Goal: Task Accomplishment & Management: Complete application form

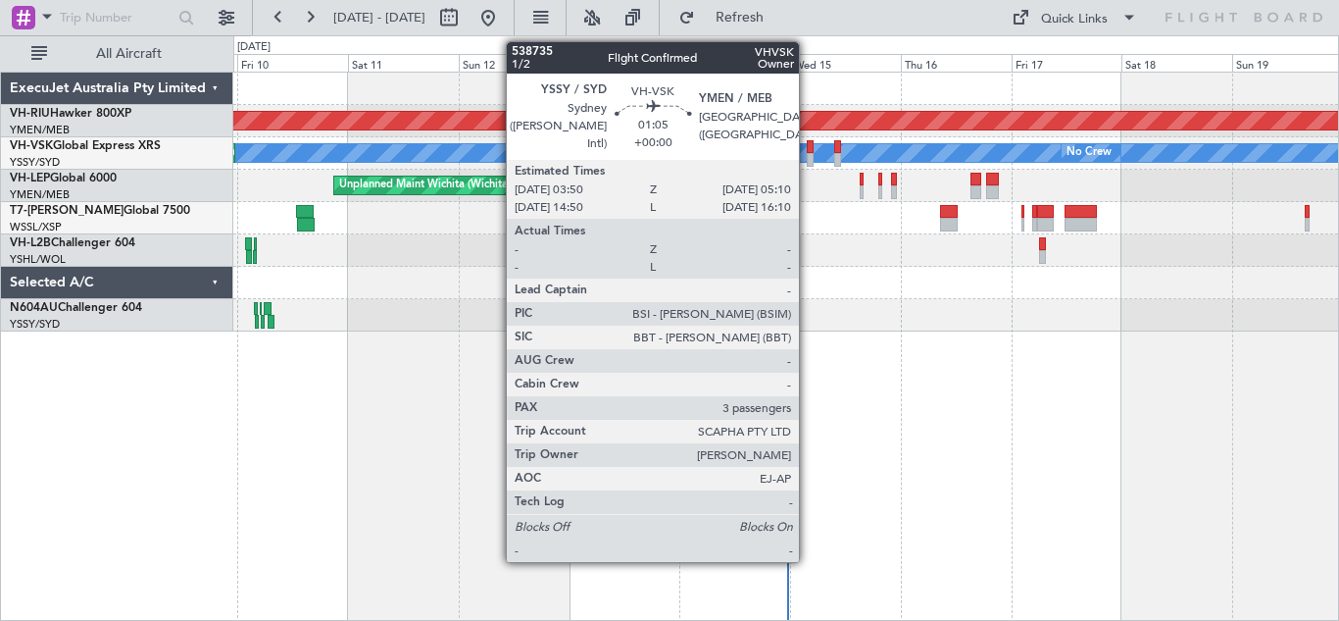
click at [808, 150] on div at bounding box center [810, 147] width 7 height 14
click at [811, 153] on div at bounding box center [810, 160] width 7 height 14
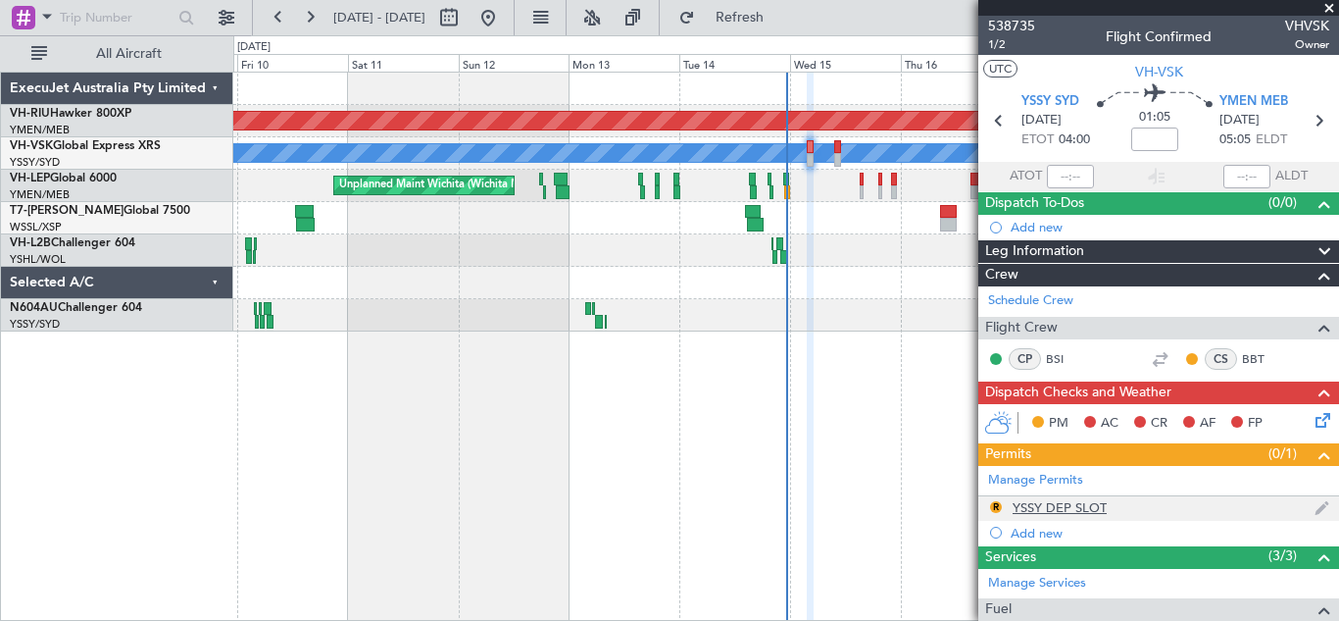
click at [1043, 507] on div "YSSY DEP SLOT" at bounding box center [1060, 507] width 94 height 17
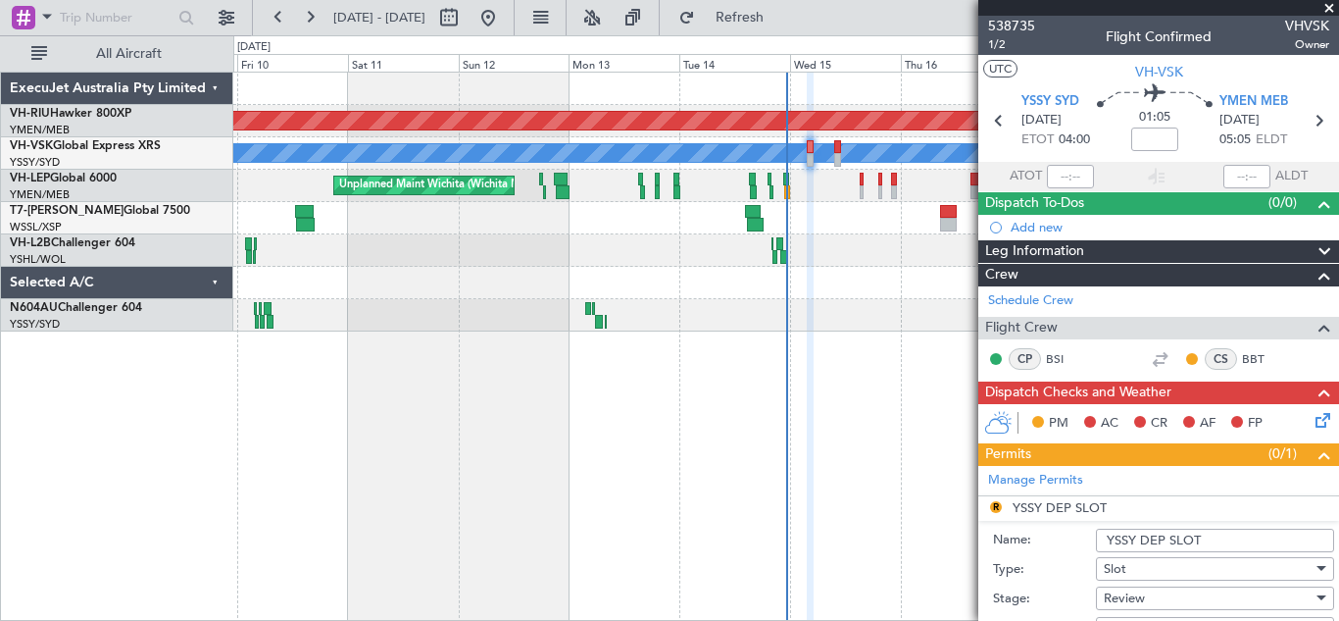
click at [1238, 538] on input "YSSY DEP SLOT" at bounding box center [1215, 541] width 238 height 24
type input "YSSY DEP SLOT 0400Z"
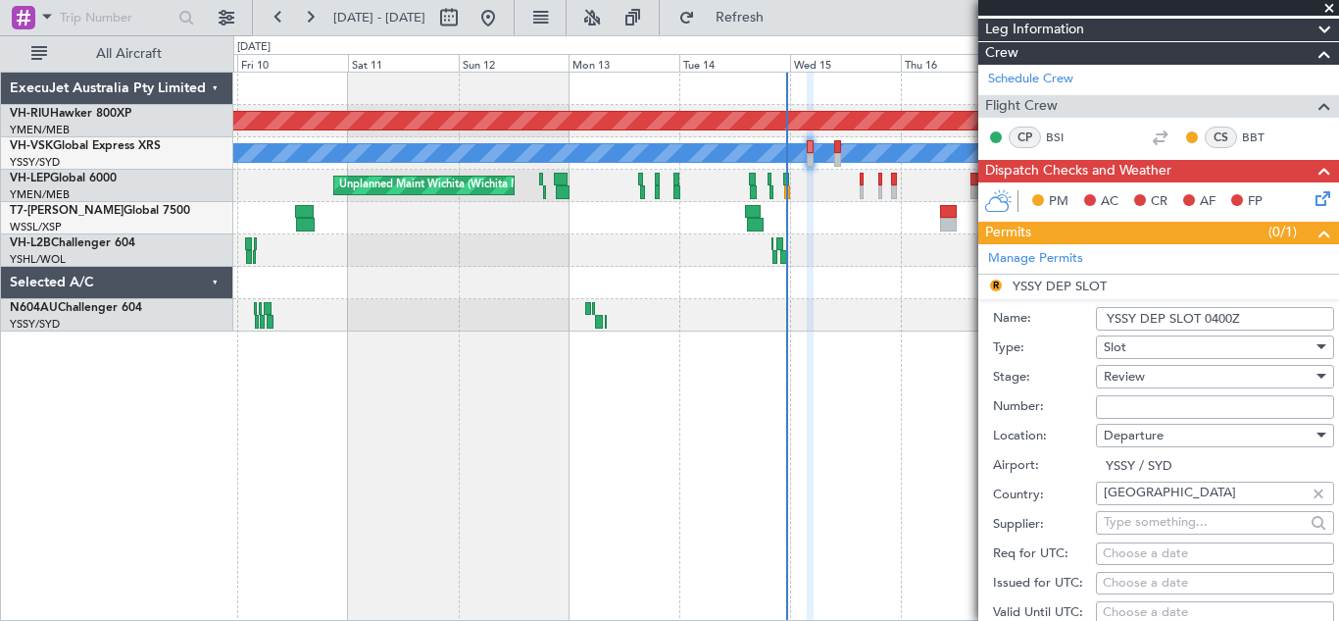
scroll to position [225, 0]
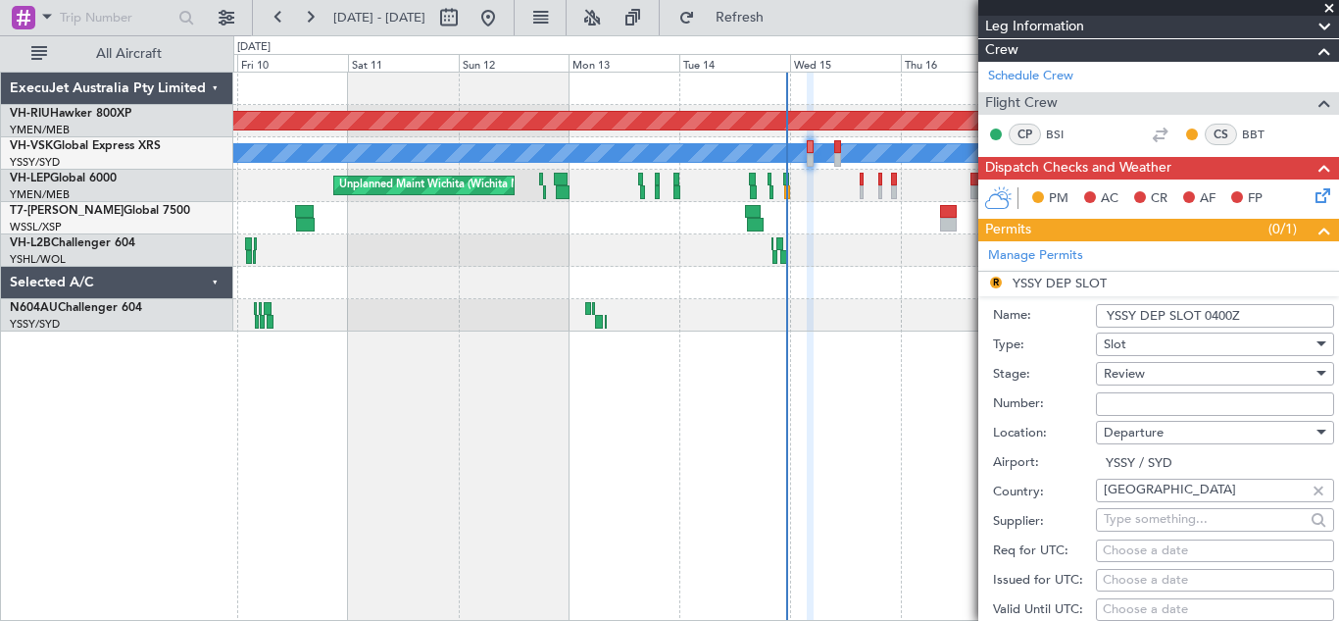
click at [1128, 403] on input "Number:" at bounding box center [1215, 404] width 238 height 24
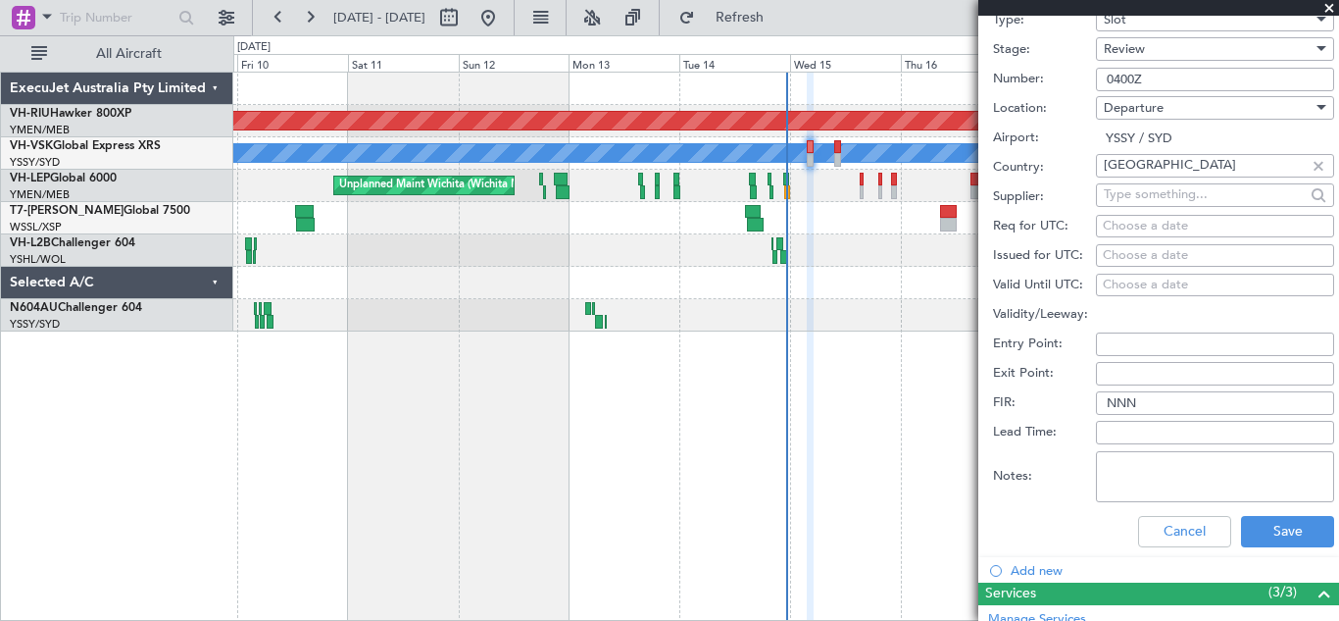
scroll to position [551, 0]
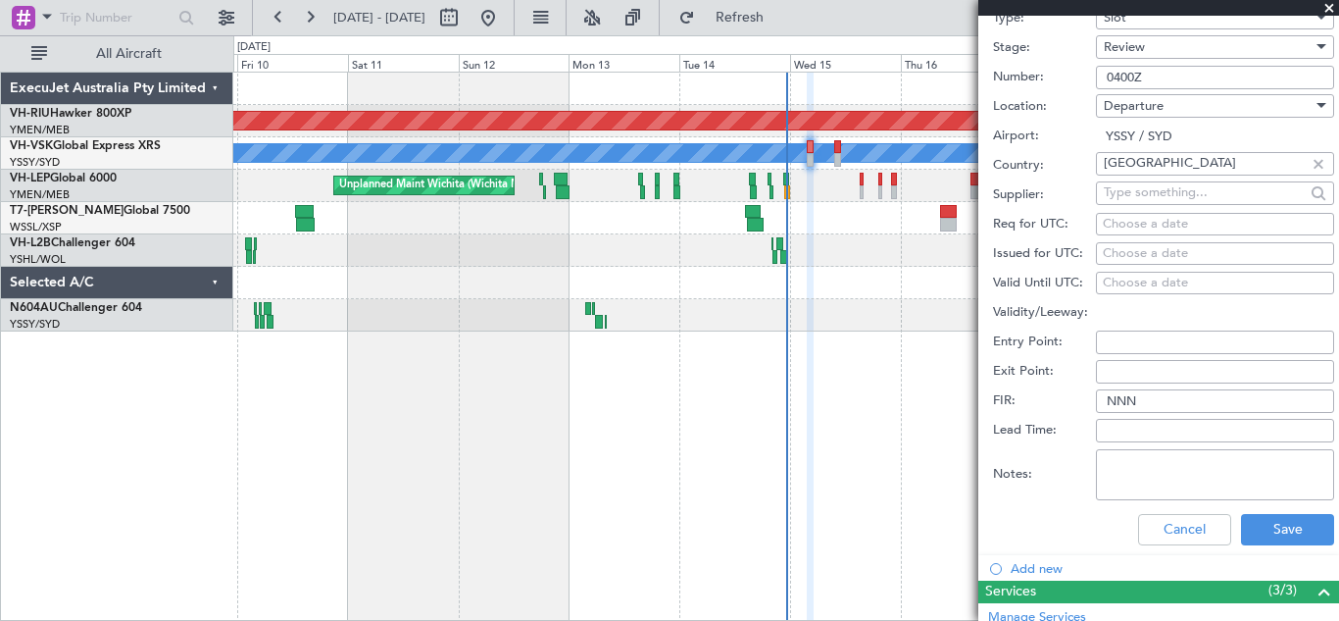
type input "0400Z"
click at [1122, 227] on div "Choose a date" at bounding box center [1215, 225] width 225 height 20
select select "10"
select select "2025"
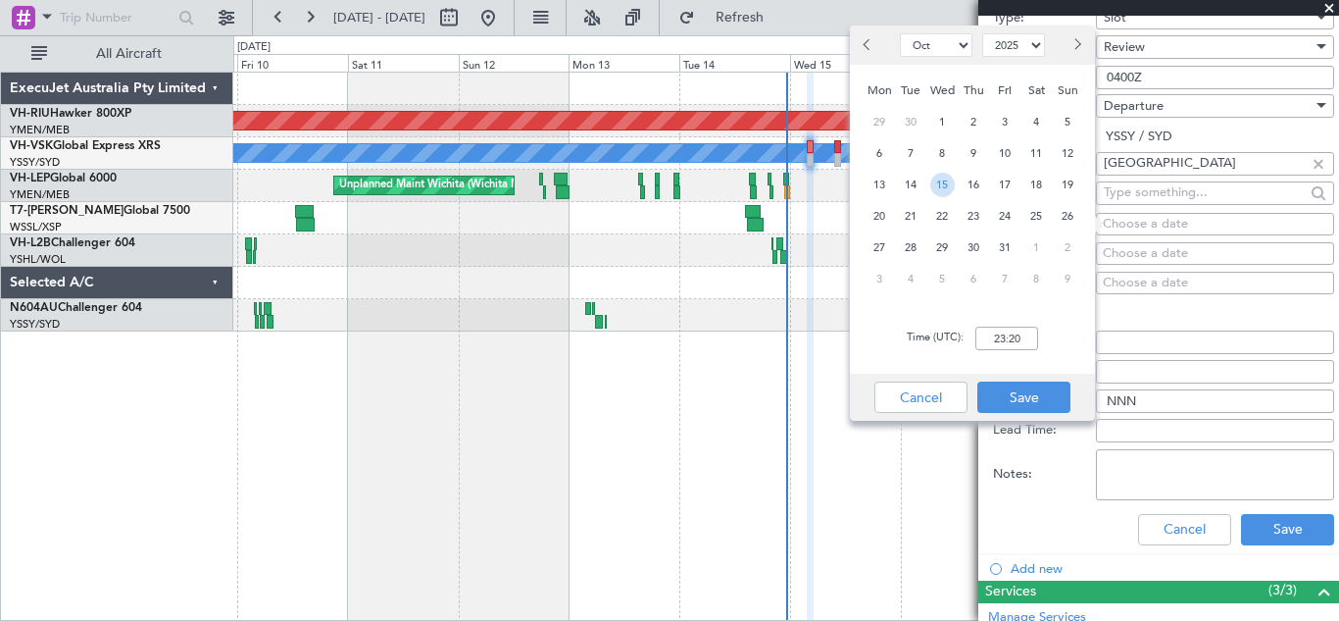
click at [943, 178] on span "15" at bounding box center [943, 185] width 25 height 25
click at [998, 334] on input "00:00" at bounding box center [1007, 339] width 63 height 24
type input "04:00"
click at [1027, 395] on button "Save" at bounding box center [1024, 396] width 93 height 31
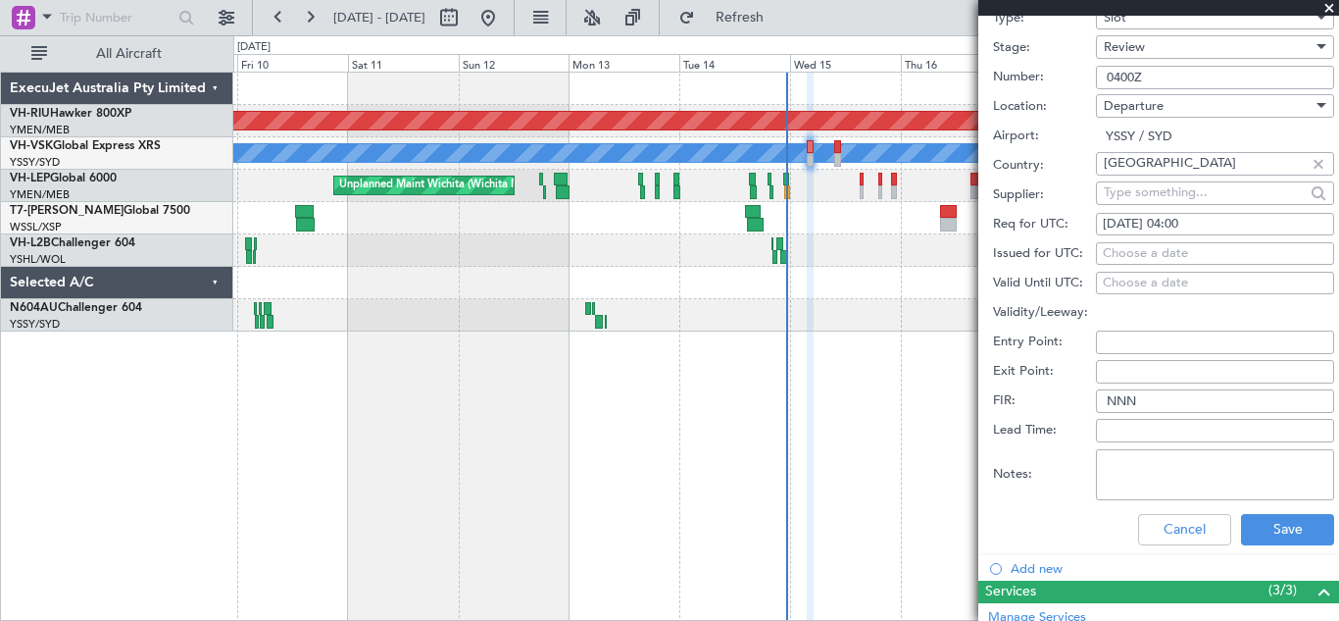
click at [1132, 251] on div "Choose a date" at bounding box center [1215, 254] width 225 height 20
select select "10"
select select "2025"
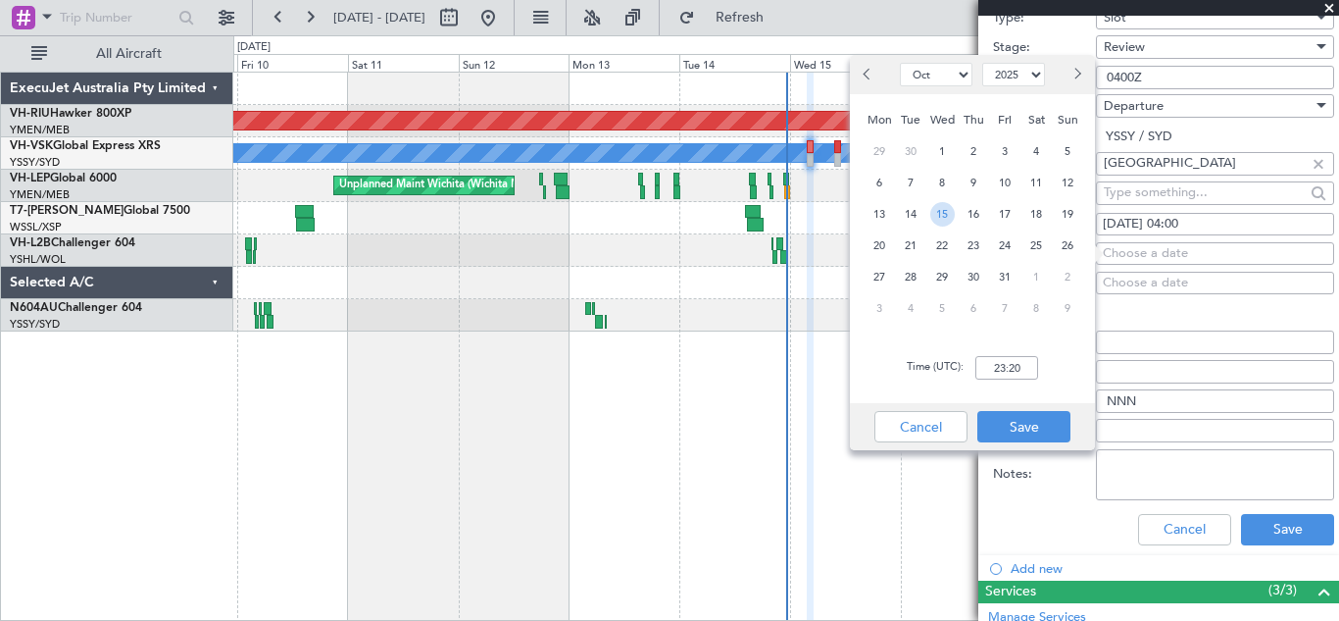
click at [944, 216] on span "15" at bounding box center [943, 214] width 25 height 25
click at [1007, 368] on input "00:00" at bounding box center [1007, 368] width 63 height 24
type input "04:00"
click at [1020, 424] on button "Save" at bounding box center [1024, 426] width 93 height 31
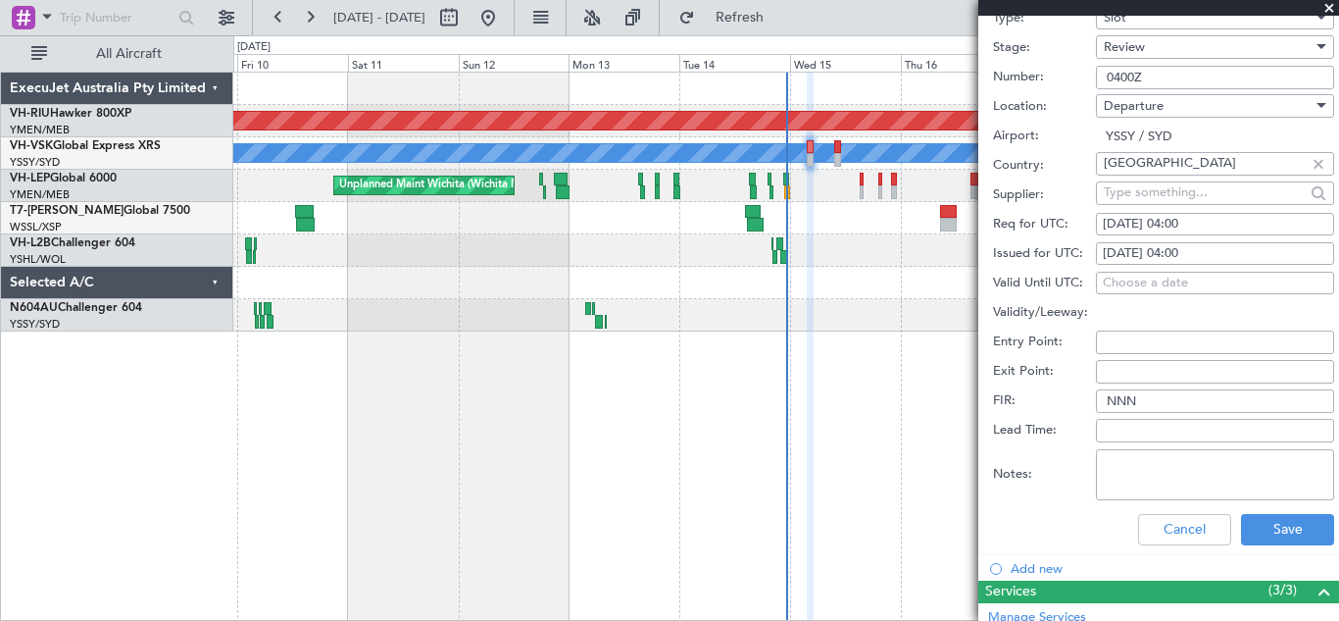
click at [1143, 396] on input "NNN" at bounding box center [1215, 401] width 238 height 24
type input "N"
type input "15/10 0400Z"
click at [1261, 529] on button "Save" at bounding box center [1287, 529] width 93 height 31
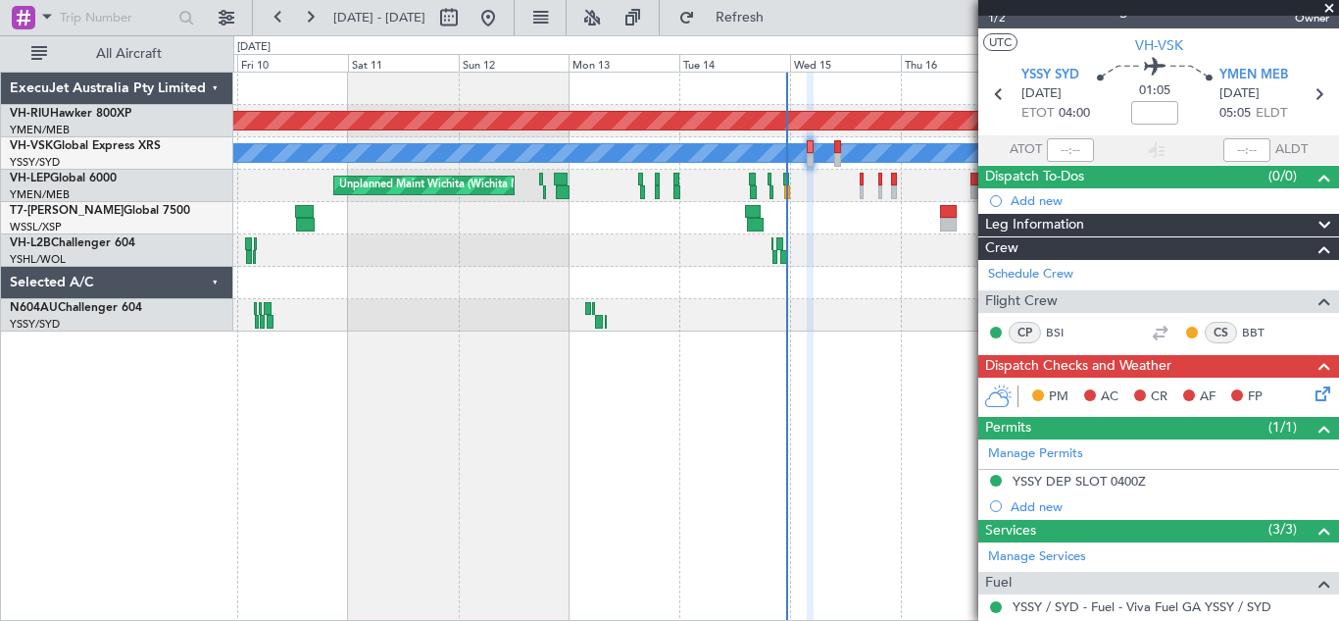
scroll to position [0, 0]
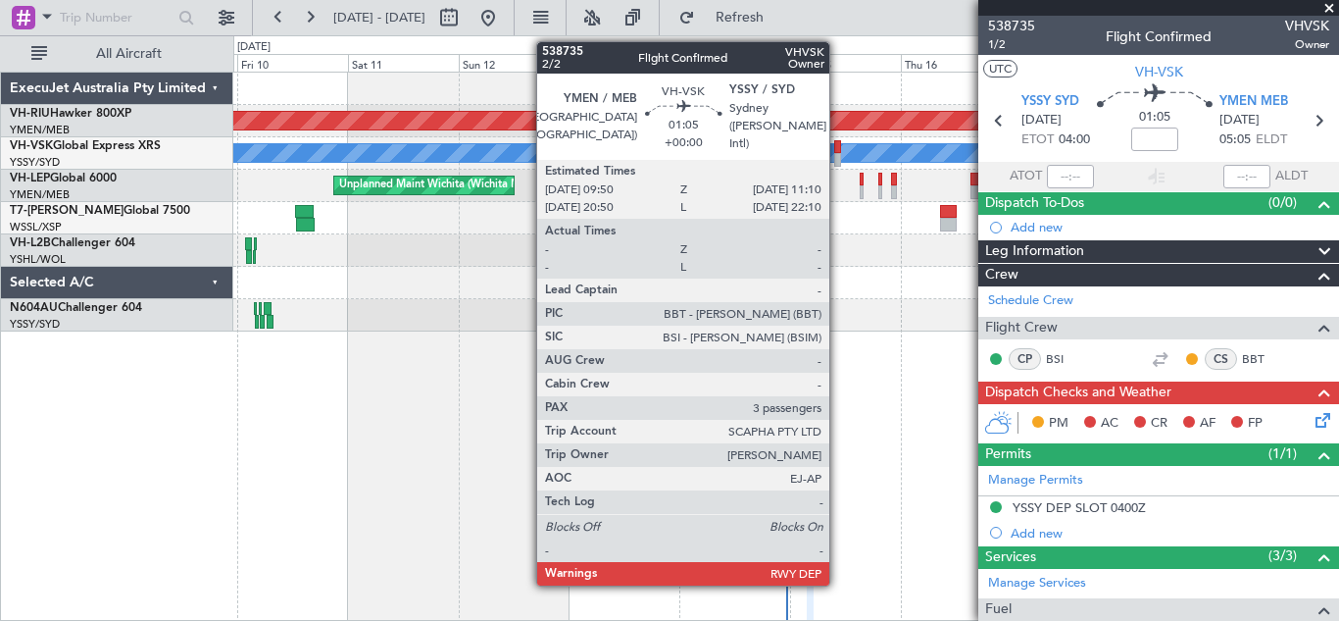
click at [838, 152] on div at bounding box center [837, 147] width 7 height 14
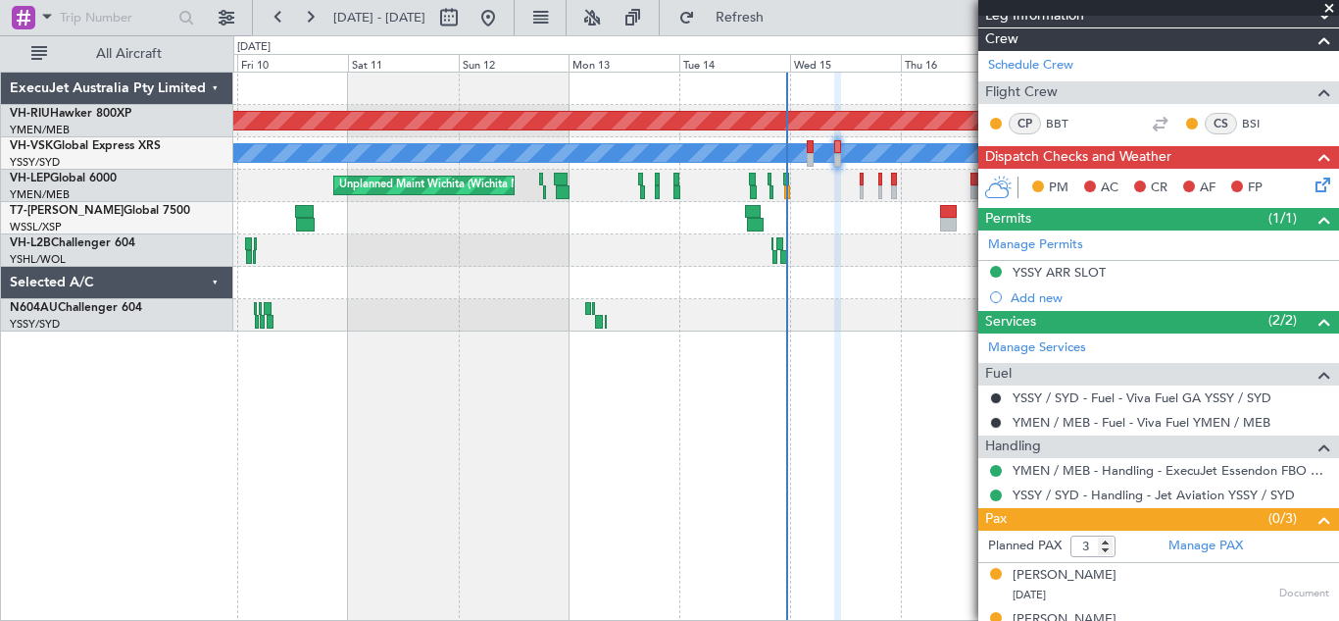
scroll to position [273, 0]
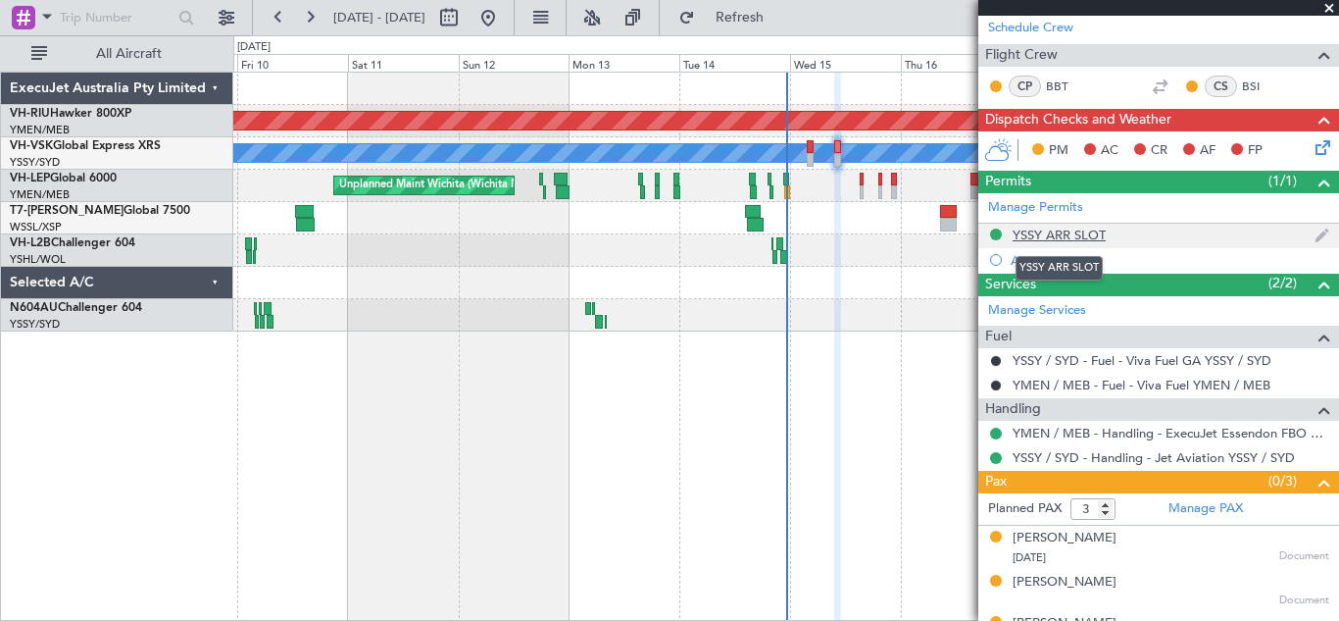
click at [1060, 229] on div "YSSY ARR SLOT" at bounding box center [1059, 235] width 93 height 17
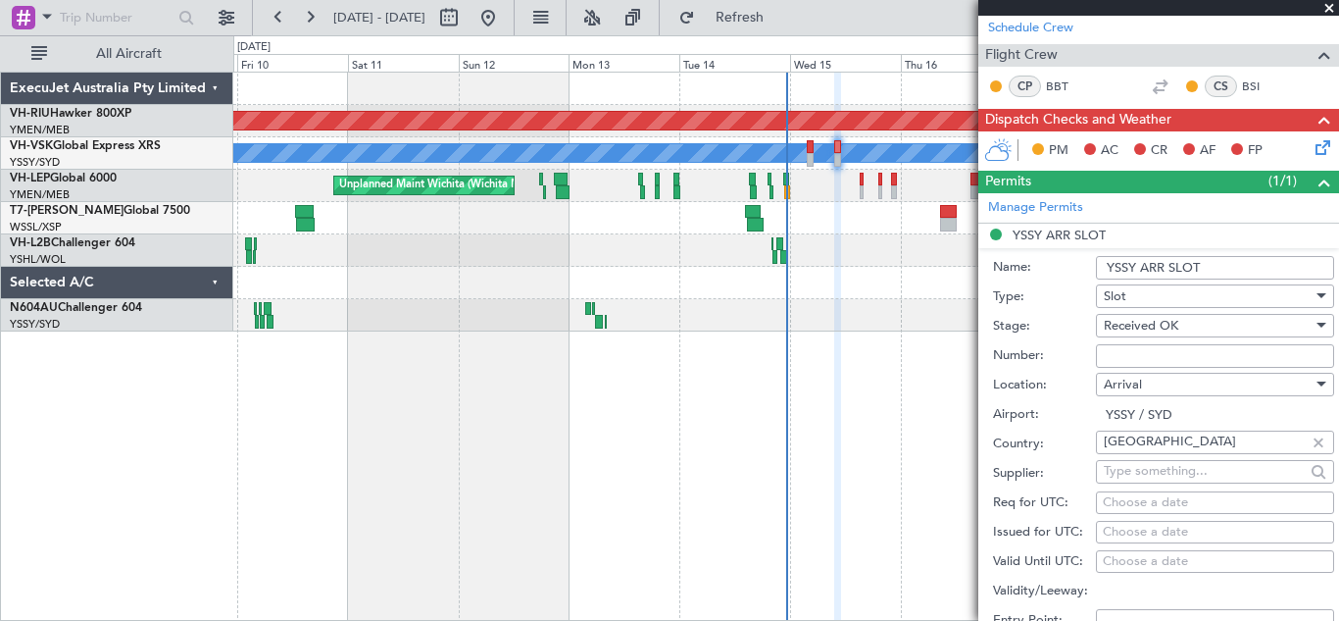
click at [1234, 267] on input "YSSY ARR SLOT" at bounding box center [1215, 268] width 238 height 24
type input "YSSY ARR SLOT 1105Z"
click at [1152, 356] on input "Number:" at bounding box center [1215, 356] width 238 height 24
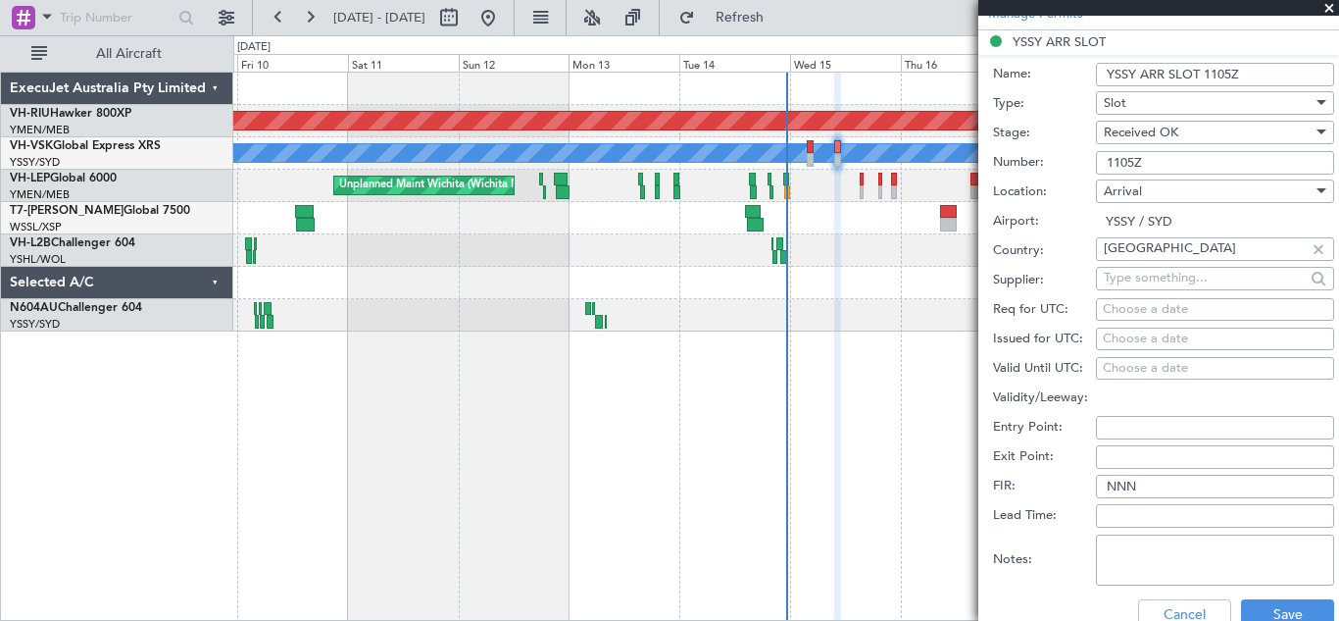
scroll to position [474, 0]
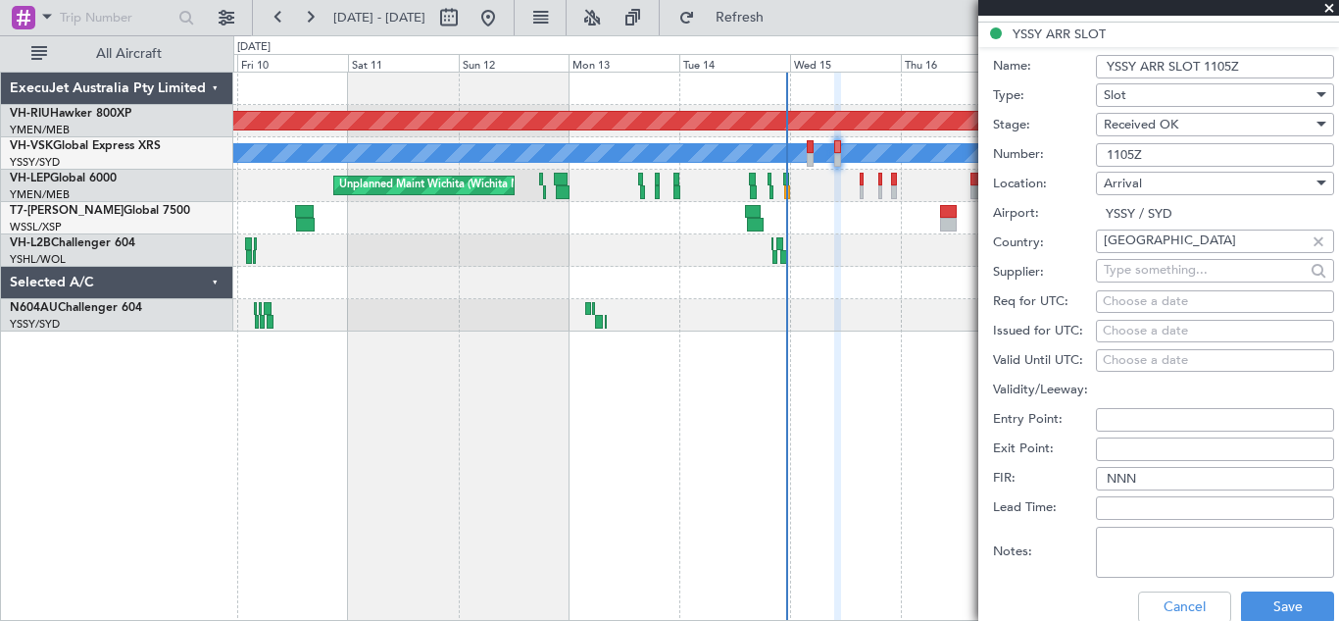
type input "1105Z"
click at [1123, 299] on div "Choose a date" at bounding box center [1215, 302] width 225 height 20
select select "10"
select select "2025"
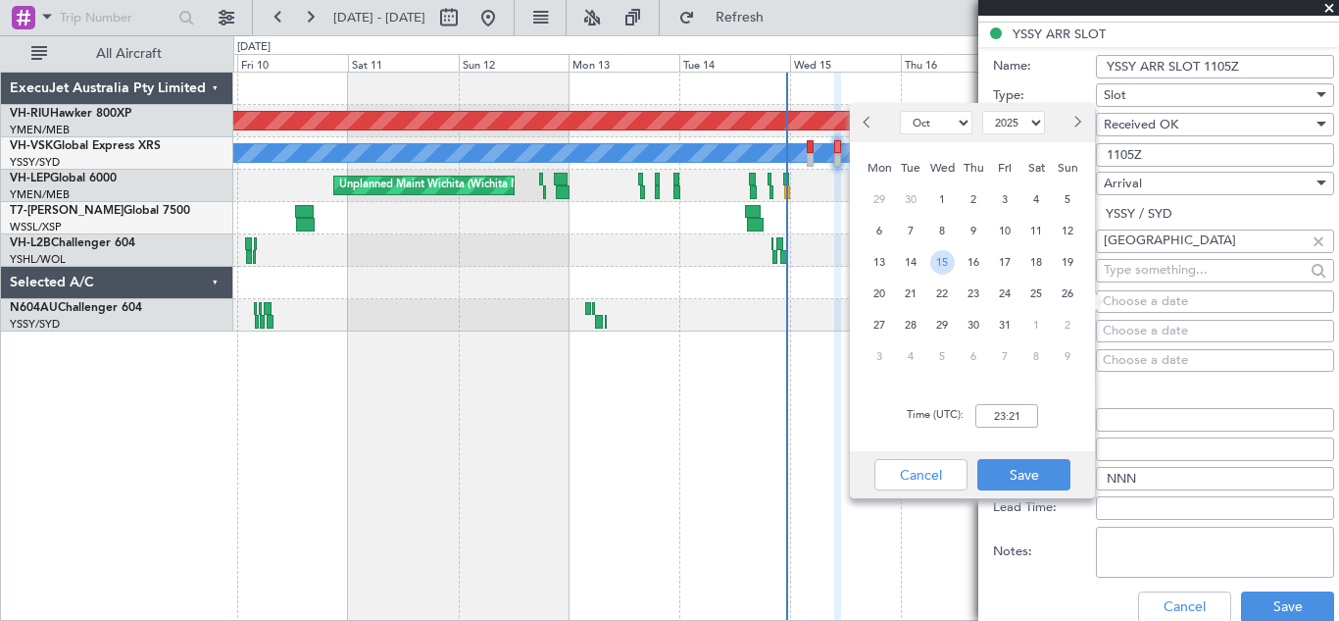
click at [946, 263] on span "15" at bounding box center [943, 262] width 25 height 25
click at [1001, 418] on input "00:00" at bounding box center [1007, 416] width 63 height 24
type input "11:05"
click at [1032, 471] on button "Save" at bounding box center [1024, 474] width 93 height 31
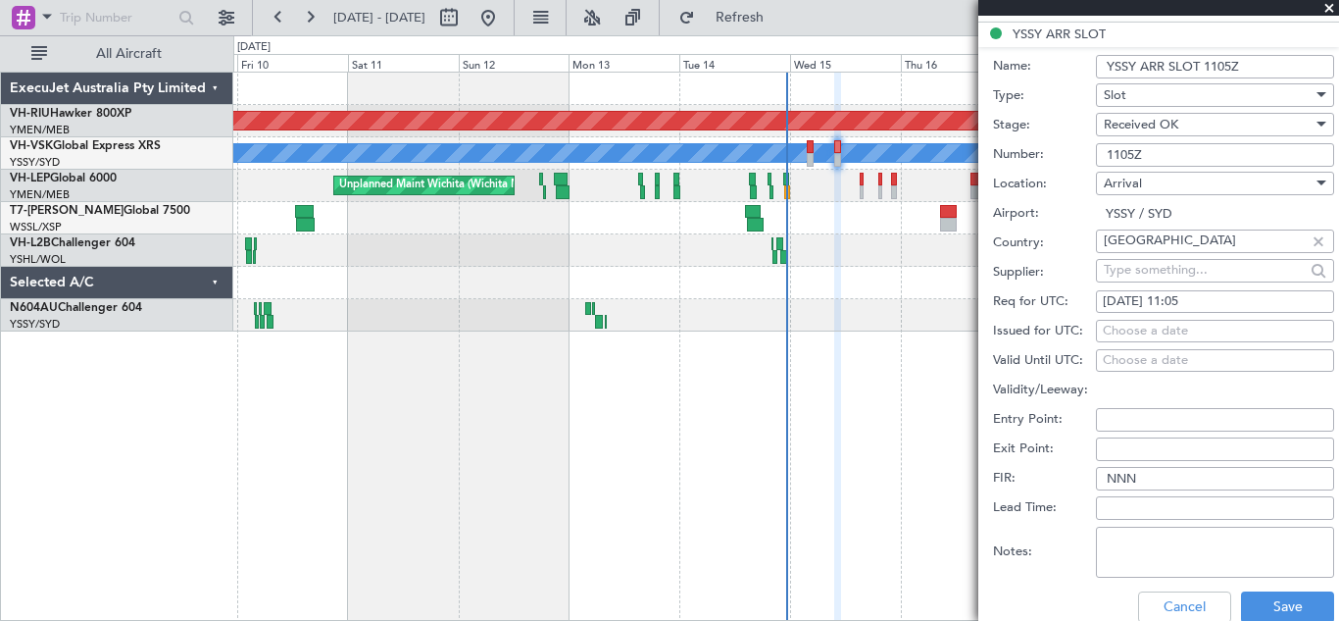
click at [1117, 328] on div "Choose a date" at bounding box center [1215, 332] width 225 height 20
select select "10"
select select "2025"
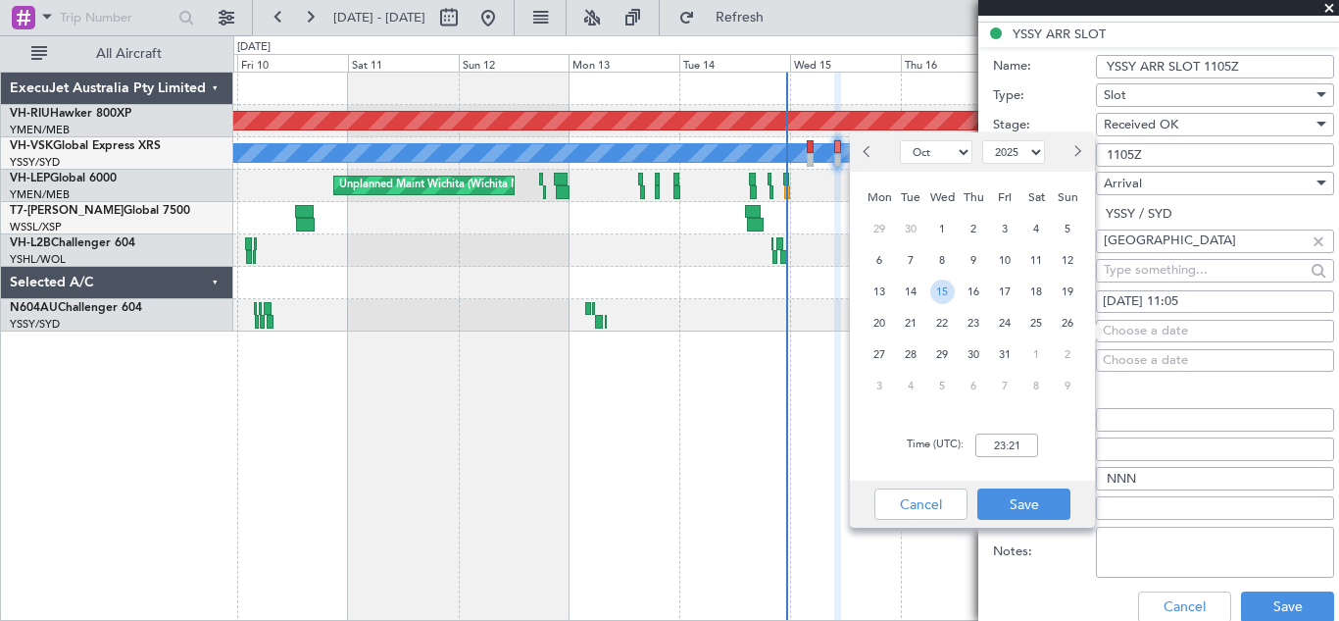
click at [946, 290] on span "15" at bounding box center [943, 291] width 25 height 25
click at [1000, 440] on input "00:00" at bounding box center [1007, 445] width 63 height 24
type input "11:05"
click at [1038, 508] on button "Save" at bounding box center [1024, 503] width 93 height 31
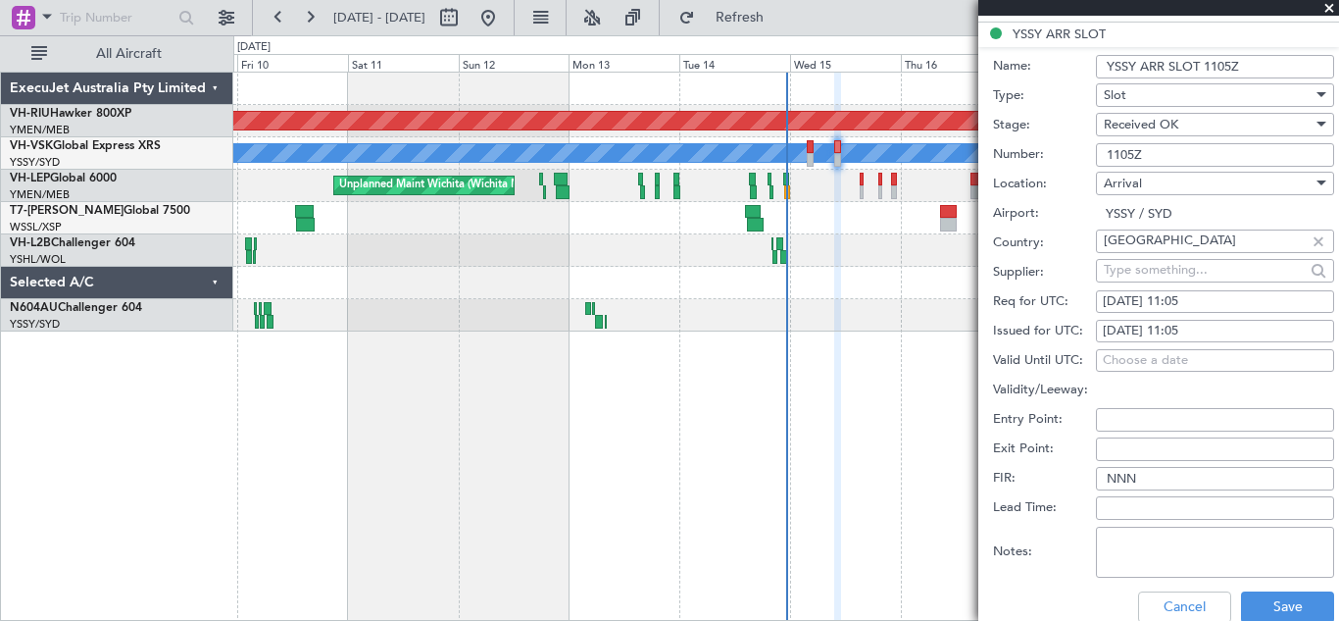
click at [1147, 478] on input "NNN" at bounding box center [1215, 479] width 238 height 24
type input "N"
type input "15/10 1105Z"
click at [1271, 603] on button "Save" at bounding box center [1287, 606] width 93 height 31
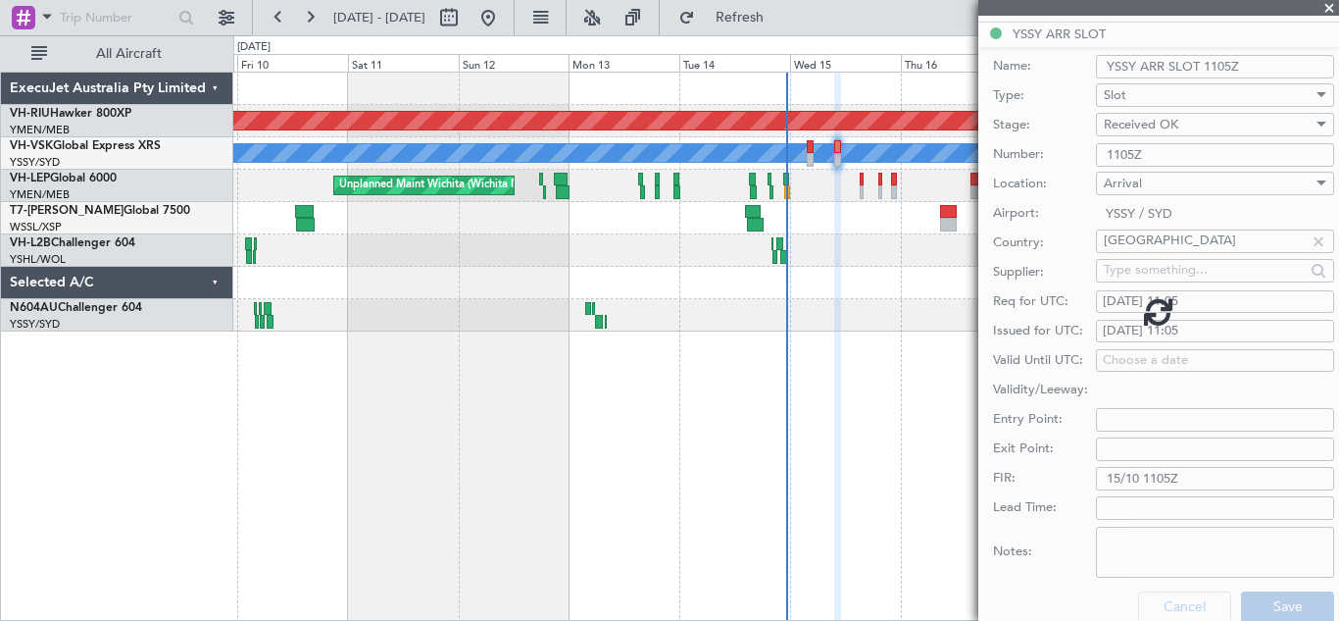
click at [1271, 603] on div at bounding box center [1159, 310] width 361 height 621
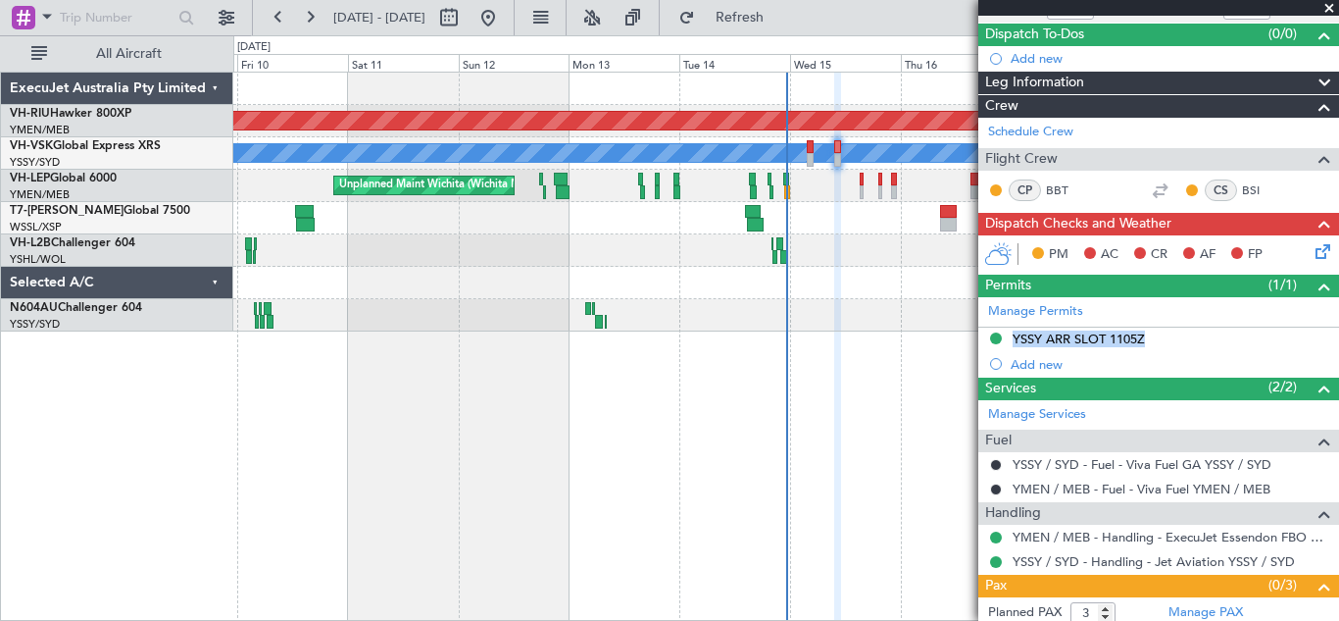
scroll to position [264, 0]
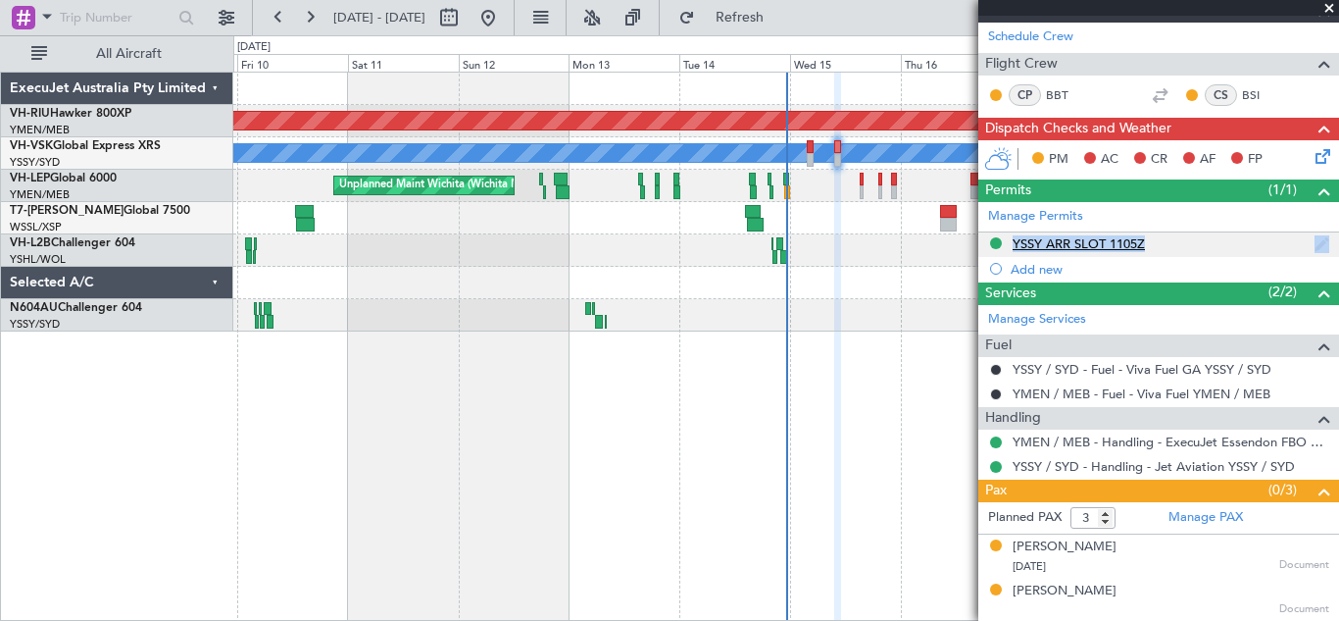
click at [1061, 247] on div "YSSY ARR SLOT 1105Z" at bounding box center [1079, 243] width 132 height 17
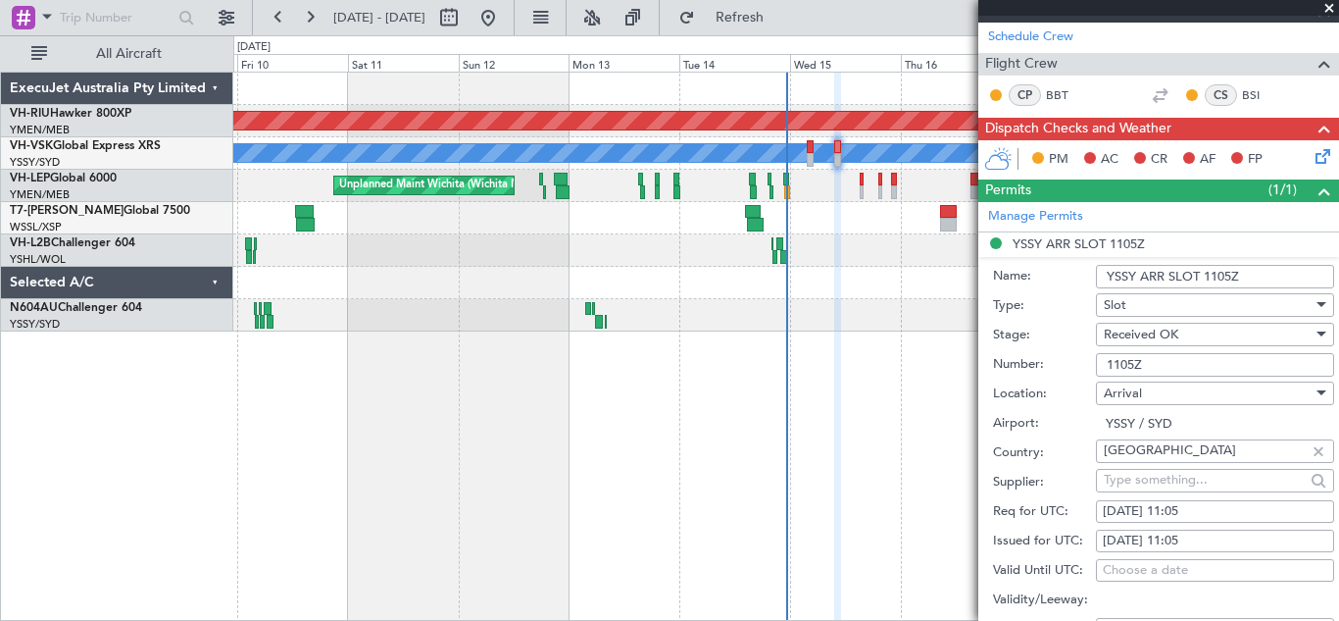
scroll to position [514, 0]
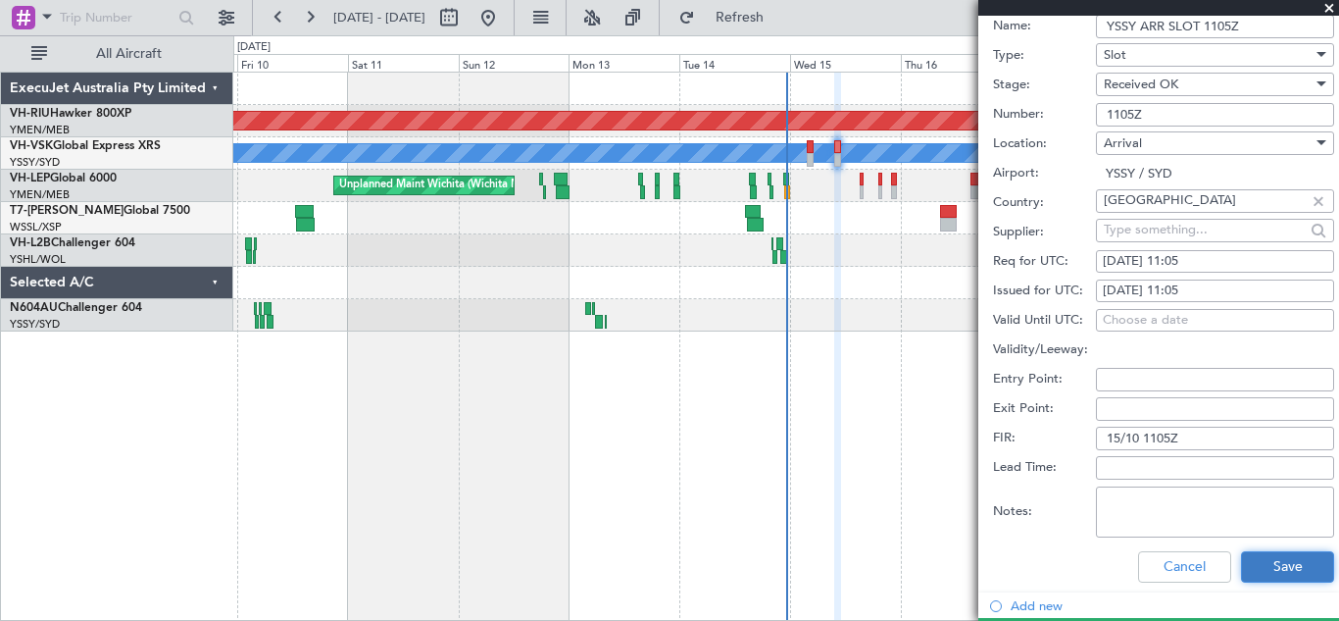
click at [1271, 561] on button "Save" at bounding box center [1287, 566] width 93 height 31
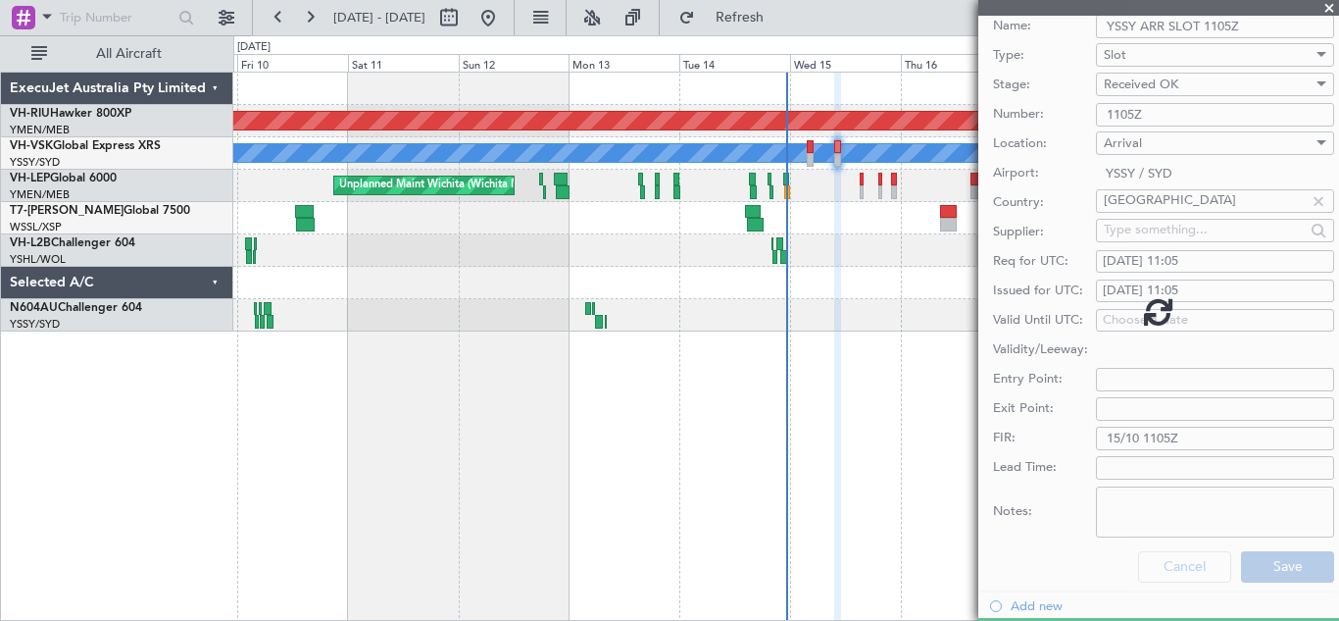
scroll to position [0, 0]
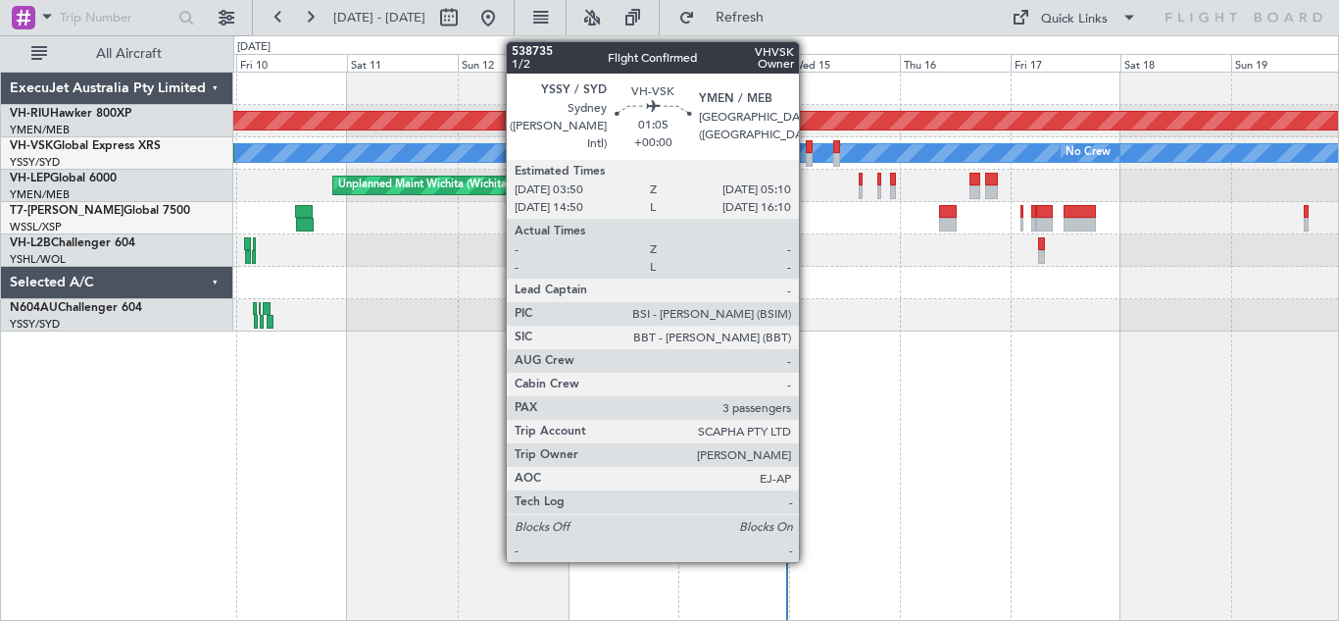
click at [808, 157] on div at bounding box center [809, 160] width 7 height 14
click at [811, 151] on div at bounding box center [809, 147] width 7 height 14
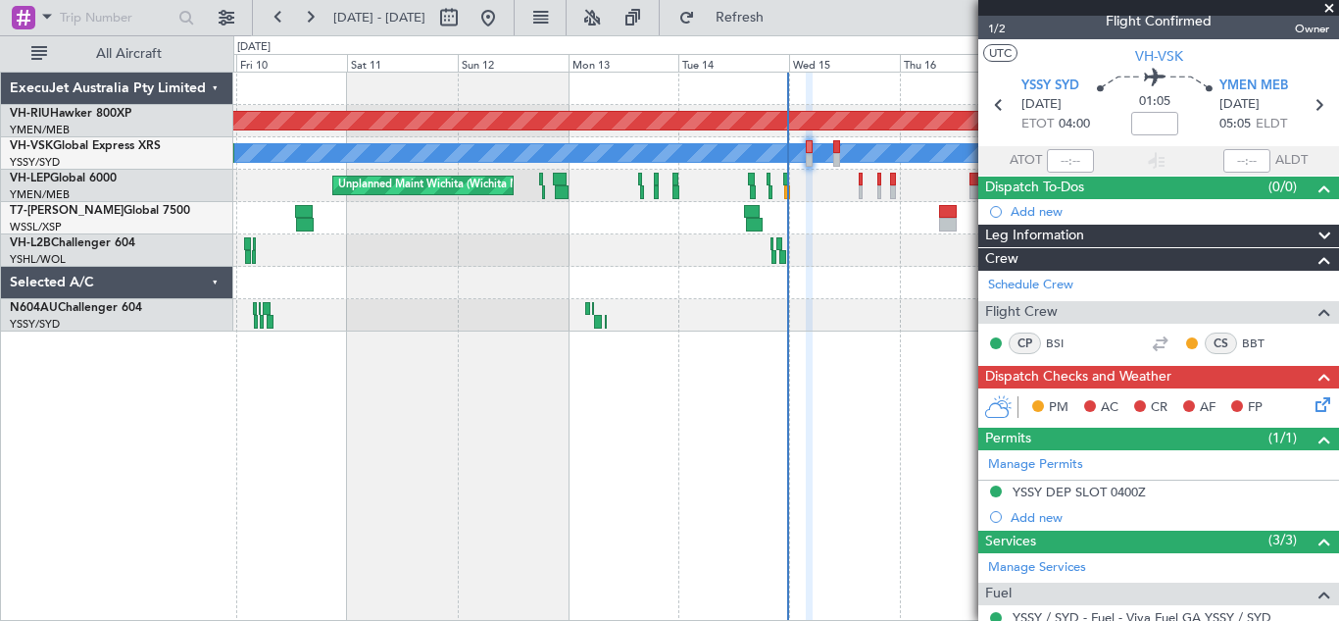
scroll to position [10, 0]
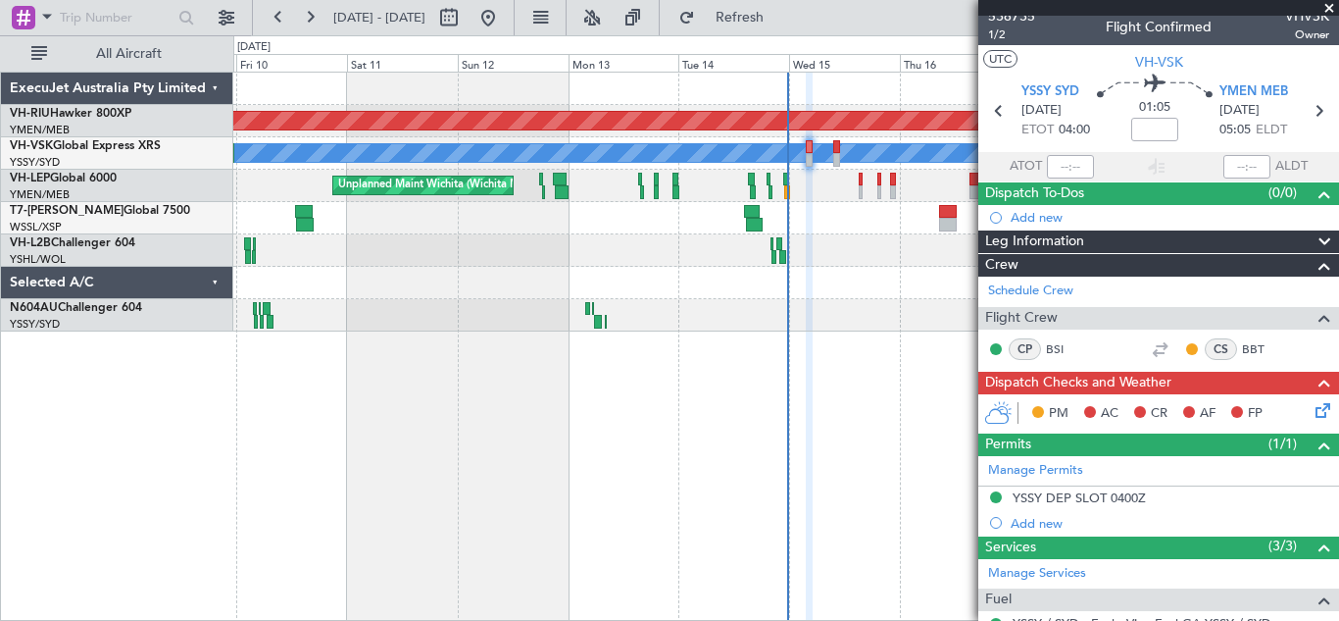
click at [1312, 410] on icon at bounding box center [1320, 407] width 16 height 16
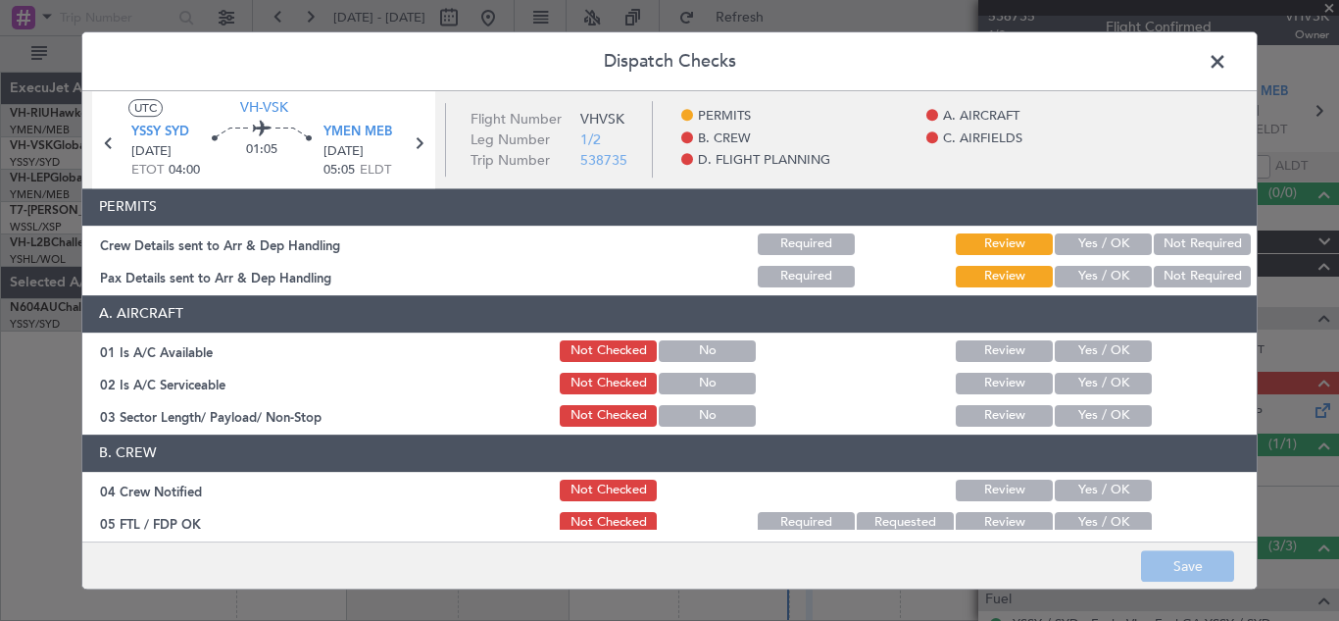
click at [1073, 238] on button "Yes / OK" at bounding box center [1103, 244] width 97 height 22
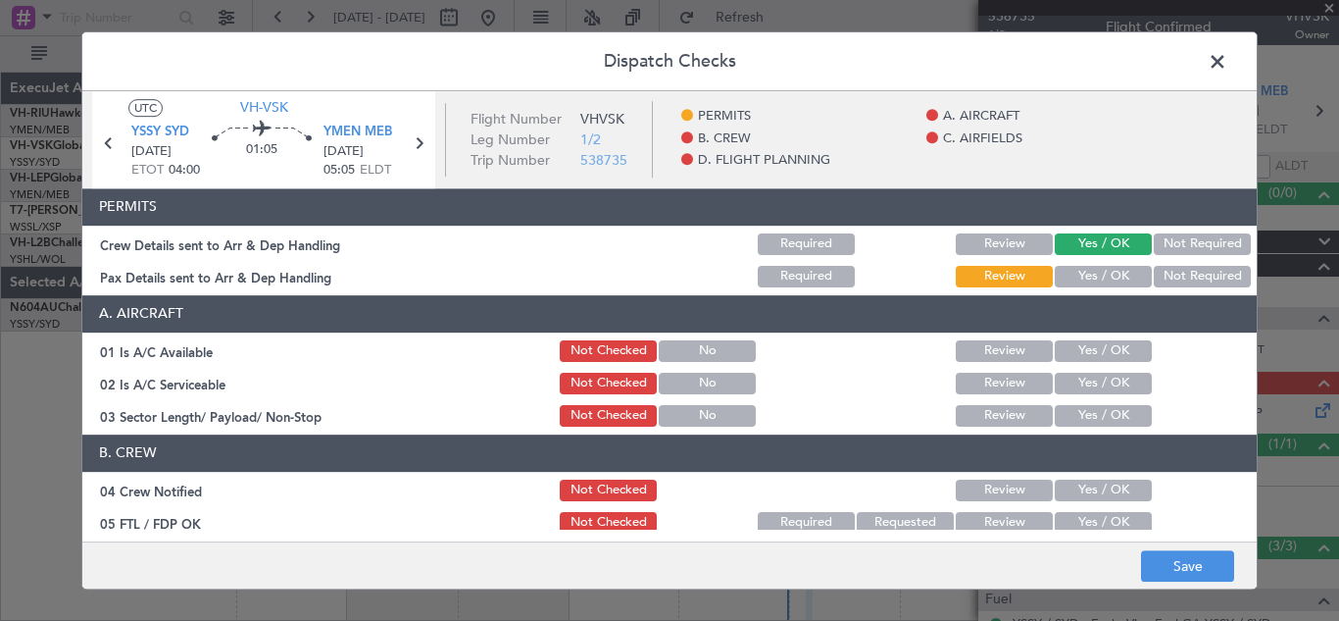
click at [1078, 278] on button "Yes / OK" at bounding box center [1103, 277] width 97 height 22
click at [1088, 360] on button "Yes / OK" at bounding box center [1103, 351] width 97 height 22
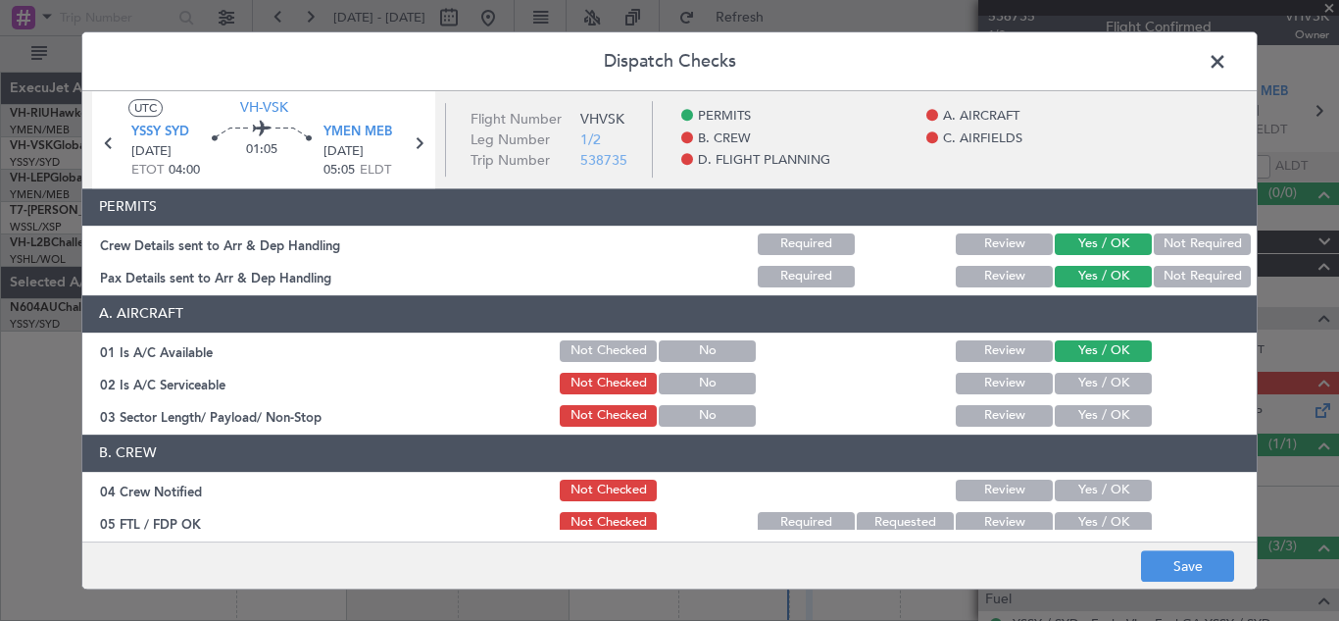
click at [1086, 385] on button "Yes / OK" at bounding box center [1103, 384] width 97 height 22
click at [1086, 419] on button "Yes / OK" at bounding box center [1103, 416] width 97 height 22
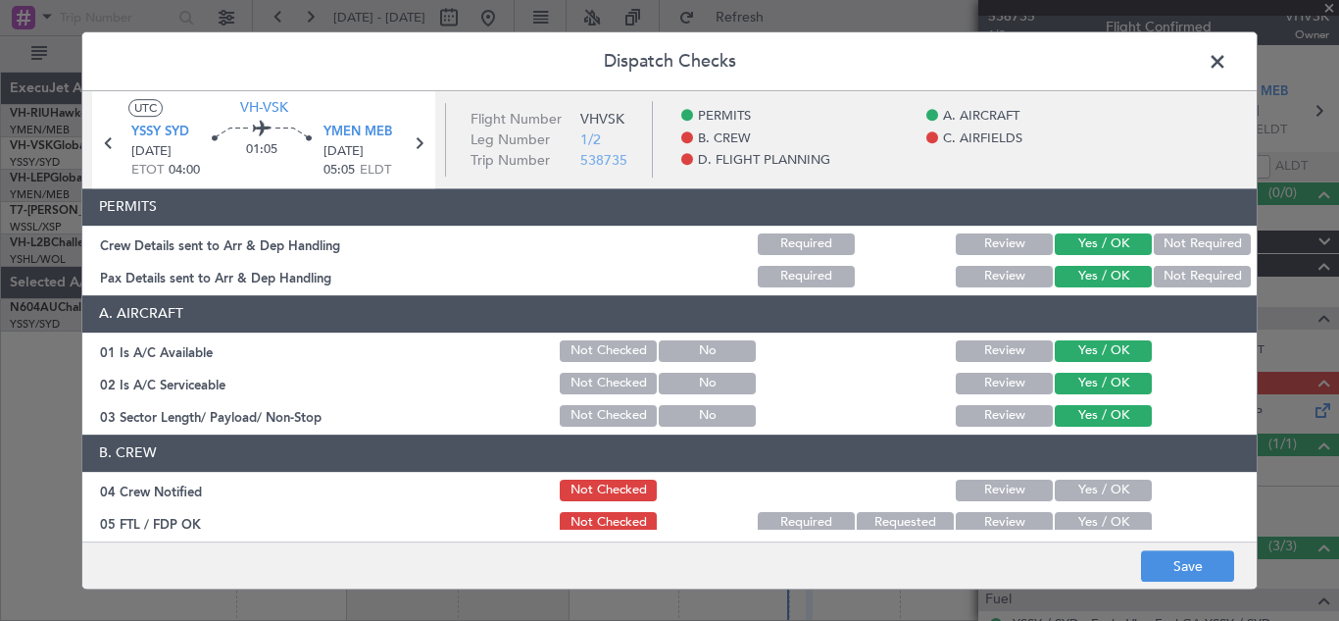
click at [1094, 489] on button "Yes / OK" at bounding box center [1103, 490] width 97 height 22
click at [1099, 524] on button "Yes / OK" at bounding box center [1103, 523] width 97 height 22
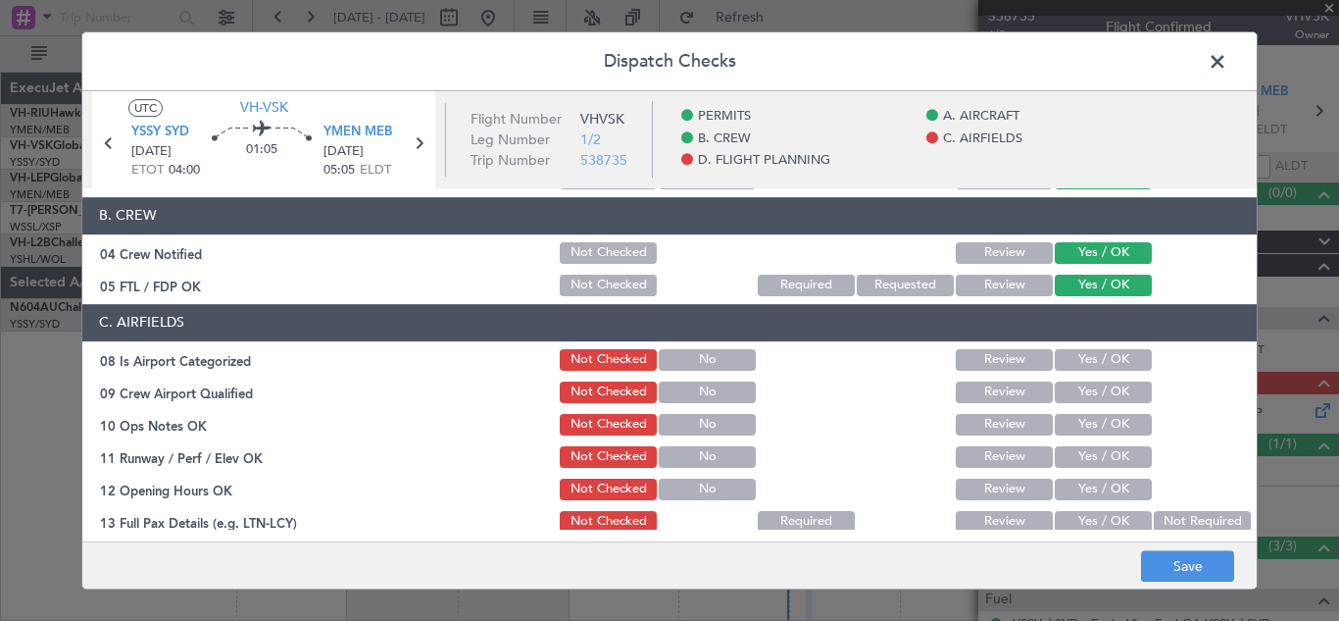
scroll to position [275, 0]
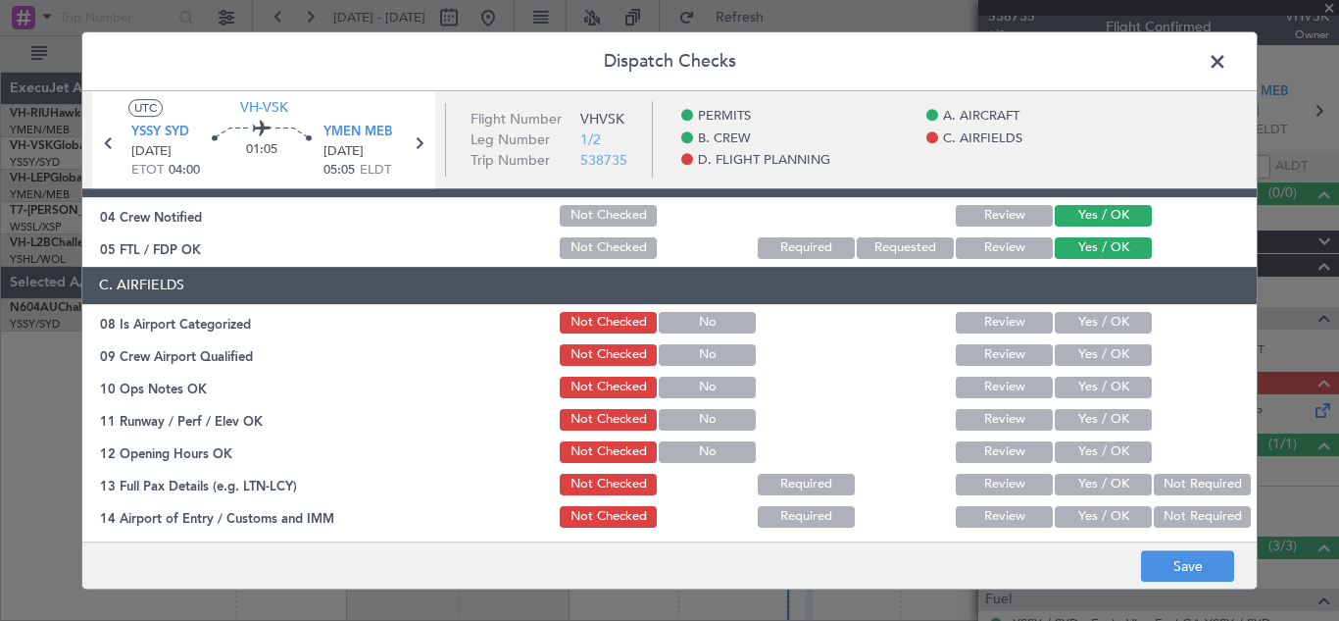
click at [1081, 319] on button "Yes / OK" at bounding box center [1103, 323] width 97 height 22
click at [1081, 355] on button "Yes / OK" at bounding box center [1103, 355] width 97 height 22
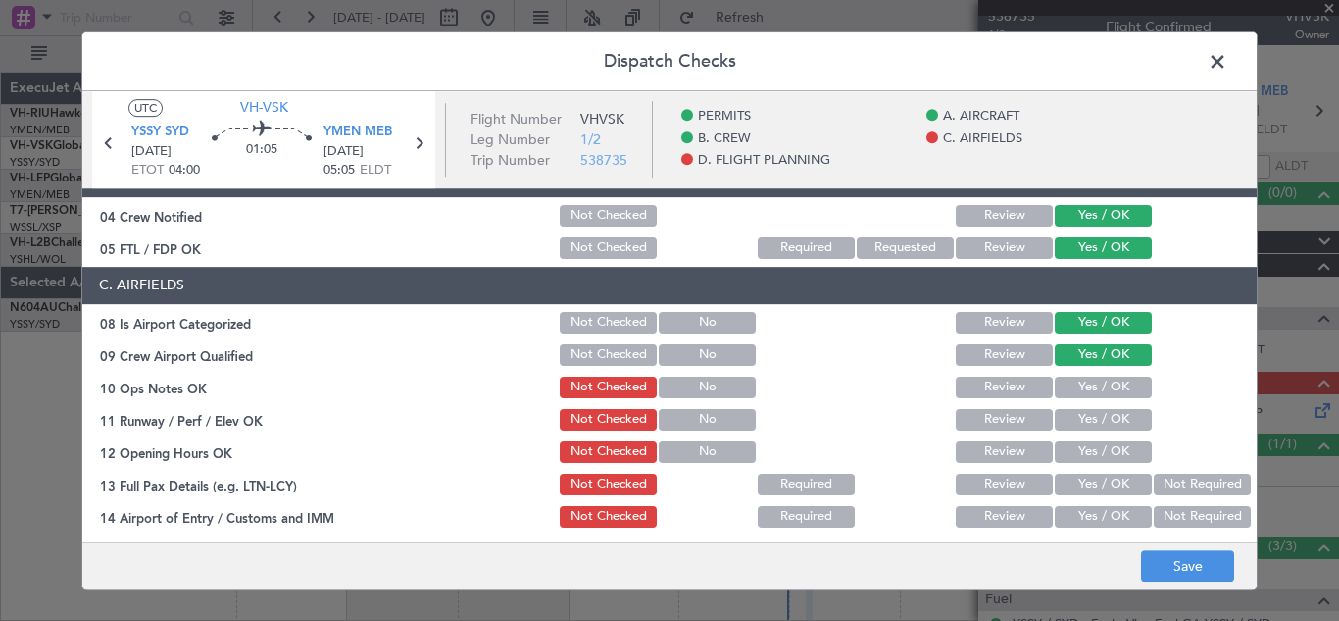
click at [1085, 382] on button "Yes / OK" at bounding box center [1103, 388] width 97 height 22
click at [1087, 417] on button "Yes / OK" at bounding box center [1103, 420] width 97 height 22
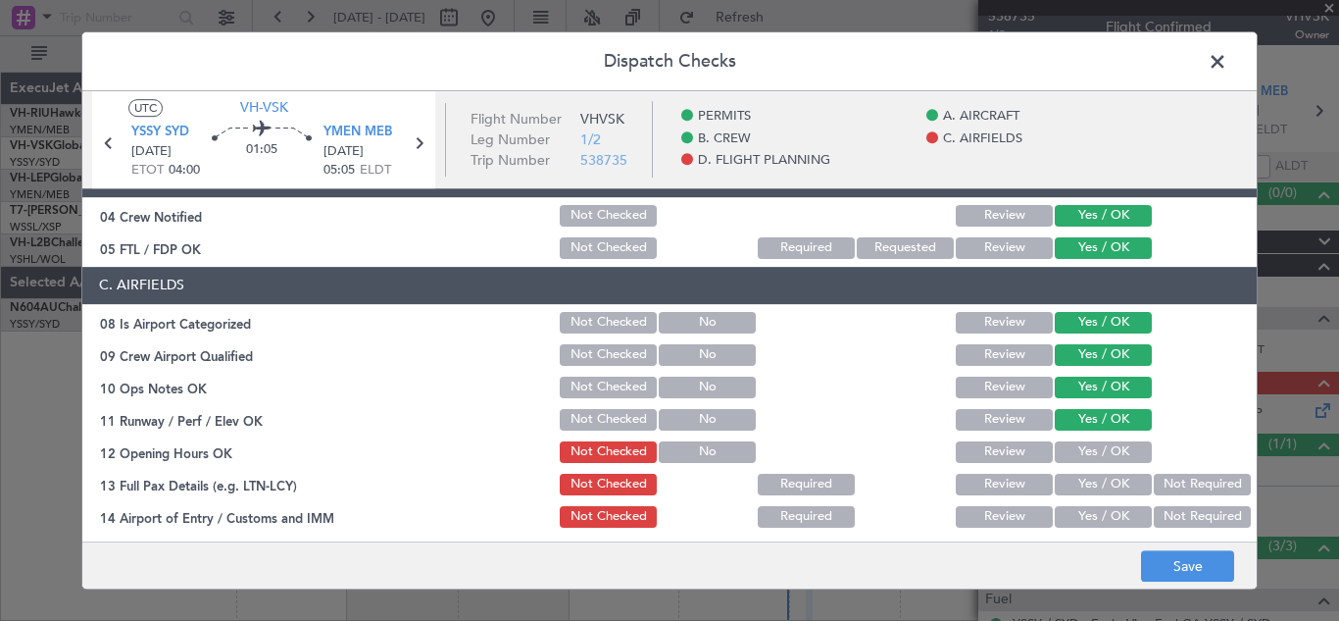
click at [1087, 449] on button "Yes / OK" at bounding box center [1103, 452] width 97 height 22
click at [1091, 481] on button "Yes / OK" at bounding box center [1103, 485] width 97 height 22
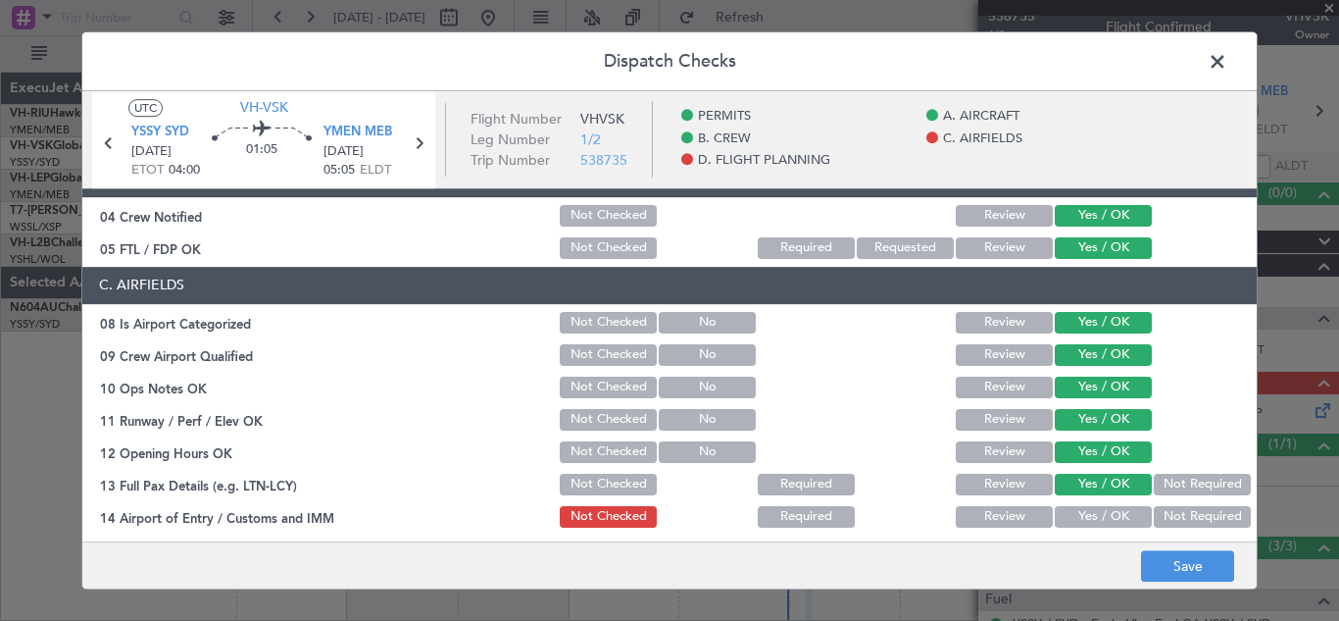
click at [1096, 513] on button "Yes / OK" at bounding box center [1103, 517] width 97 height 22
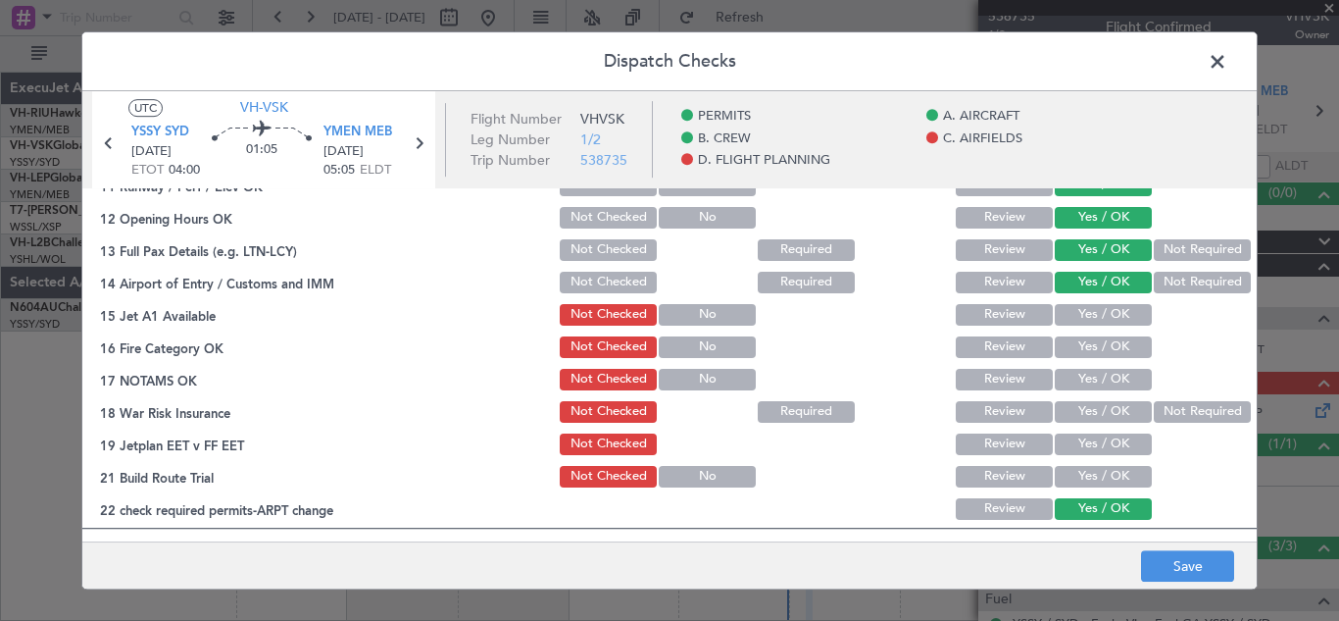
scroll to position [510, 0]
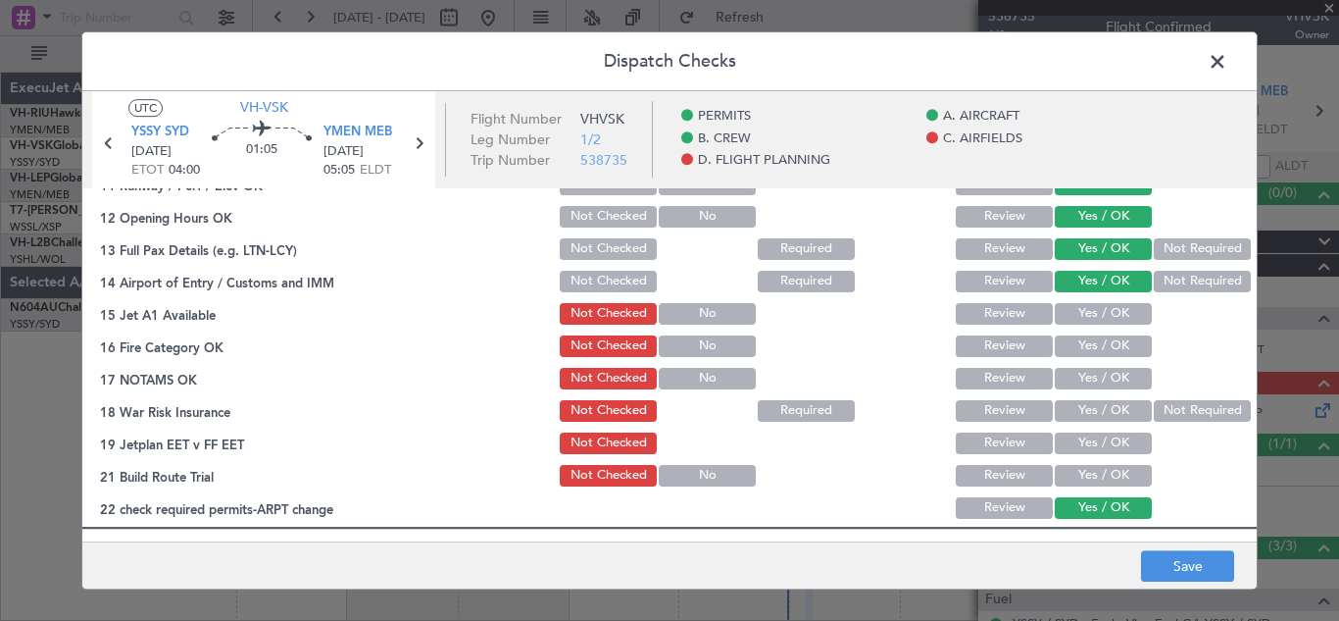
click at [1090, 314] on button "Yes / OK" at bounding box center [1103, 314] width 97 height 22
click at [1091, 342] on button "Yes / OK" at bounding box center [1103, 346] width 97 height 22
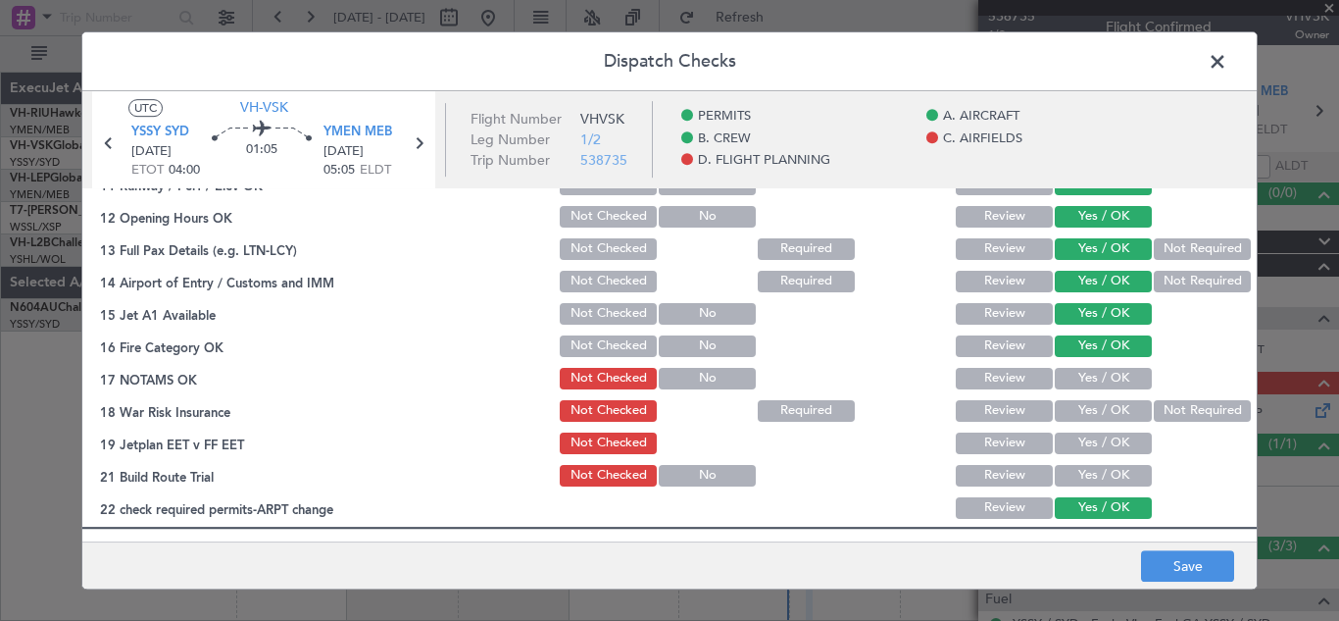
click at [1093, 381] on button "Yes / OK" at bounding box center [1103, 379] width 97 height 22
click at [1087, 408] on button "Yes / OK" at bounding box center [1103, 411] width 97 height 22
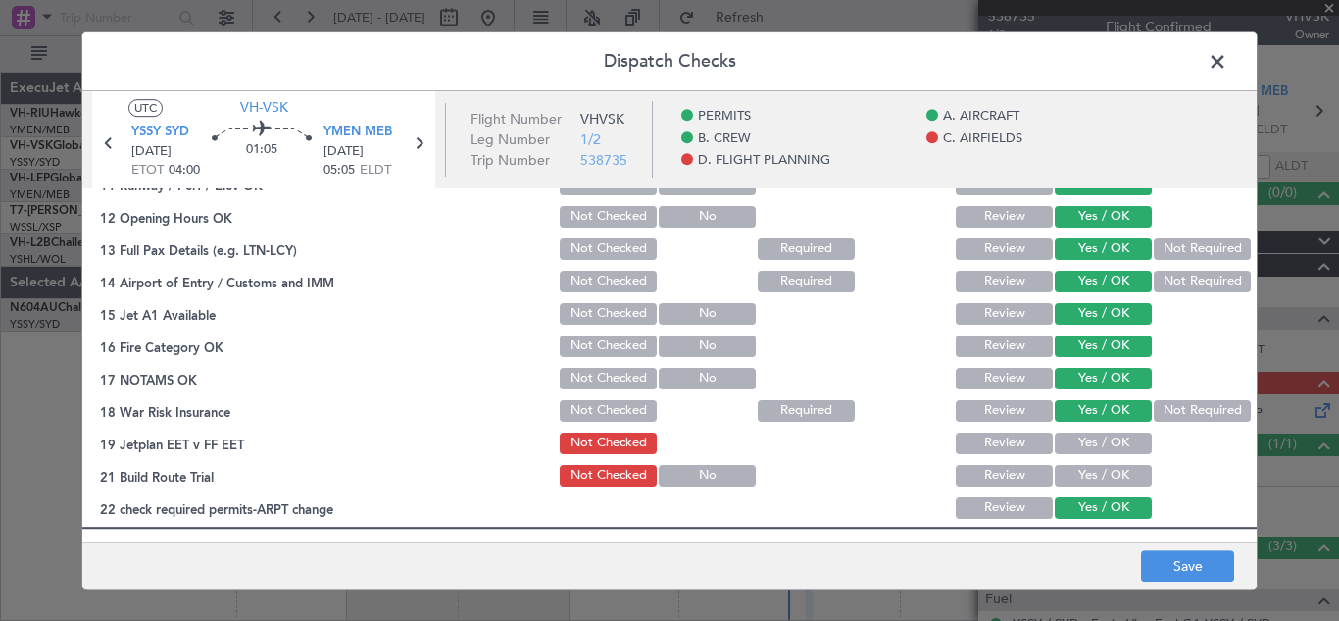
click at [1089, 443] on button "Yes / OK" at bounding box center [1103, 443] width 97 height 22
click at [1093, 482] on button "Yes / OK" at bounding box center [1103, 476] width 97 height 22
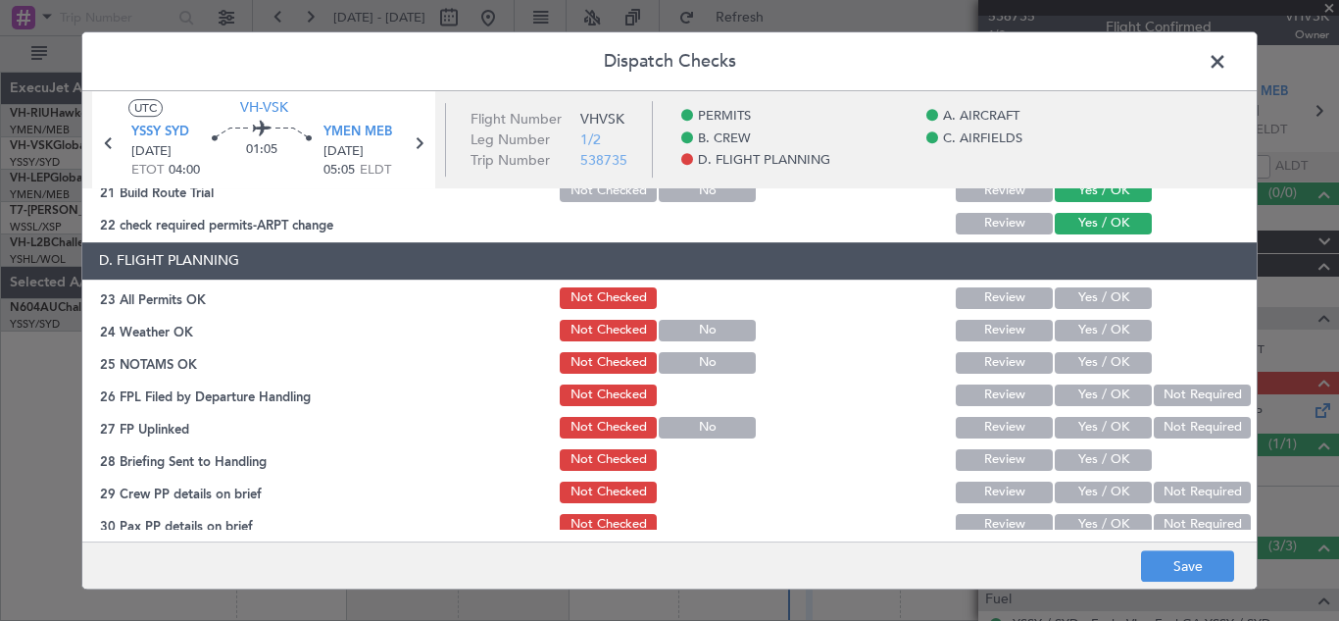
scroll to position [802, 0]
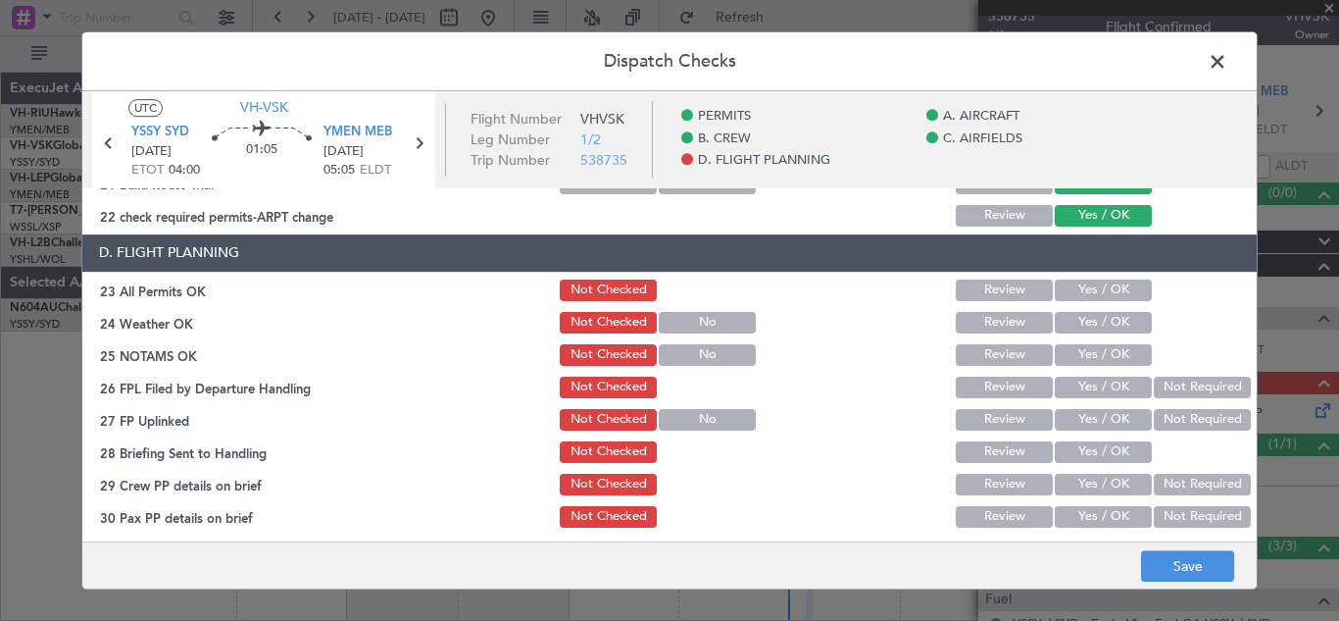
click at [1088, 284] on button "Yes / OK" at bounding box center [1103, 290] width 97 height 22
click at [1091, 322] on button "Yes / OK" at bounding box center [1103, 323] width 97 height 22
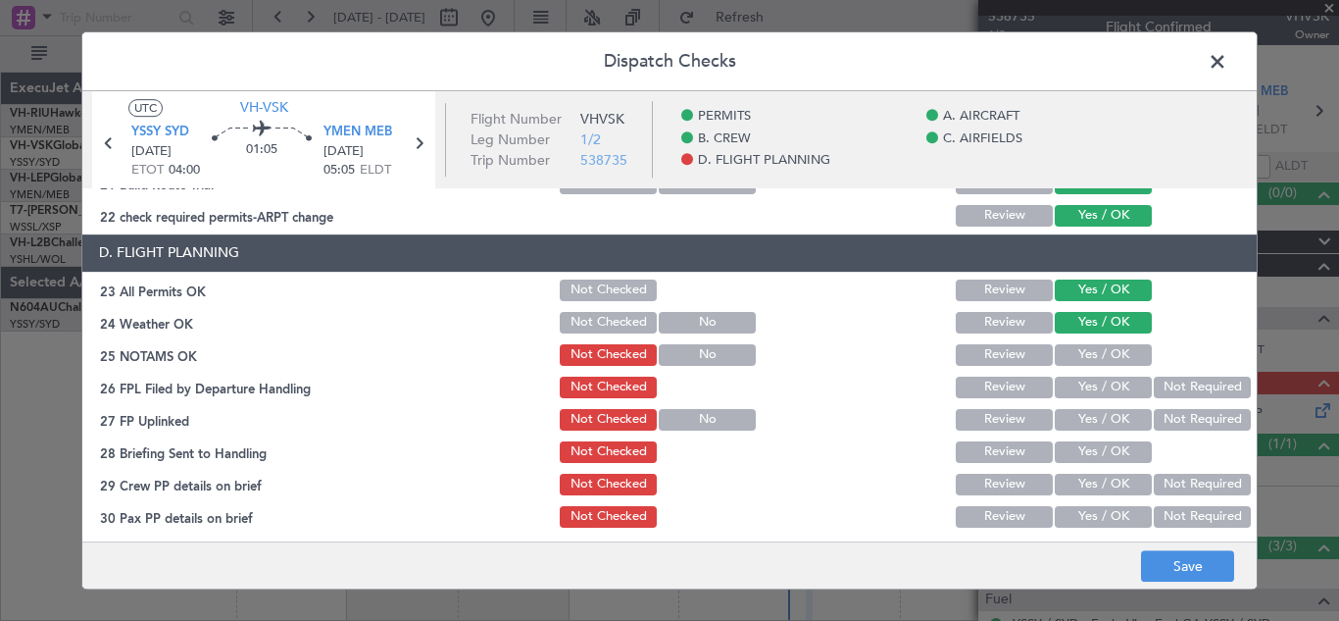
click at [1100, 355] on button "Yes / OK" at bounding box center [1103, 355] width 97 height 22
click at [1100, 390] on button "Yes / OK" at bounding box center [1103, 388] width 97 height 22
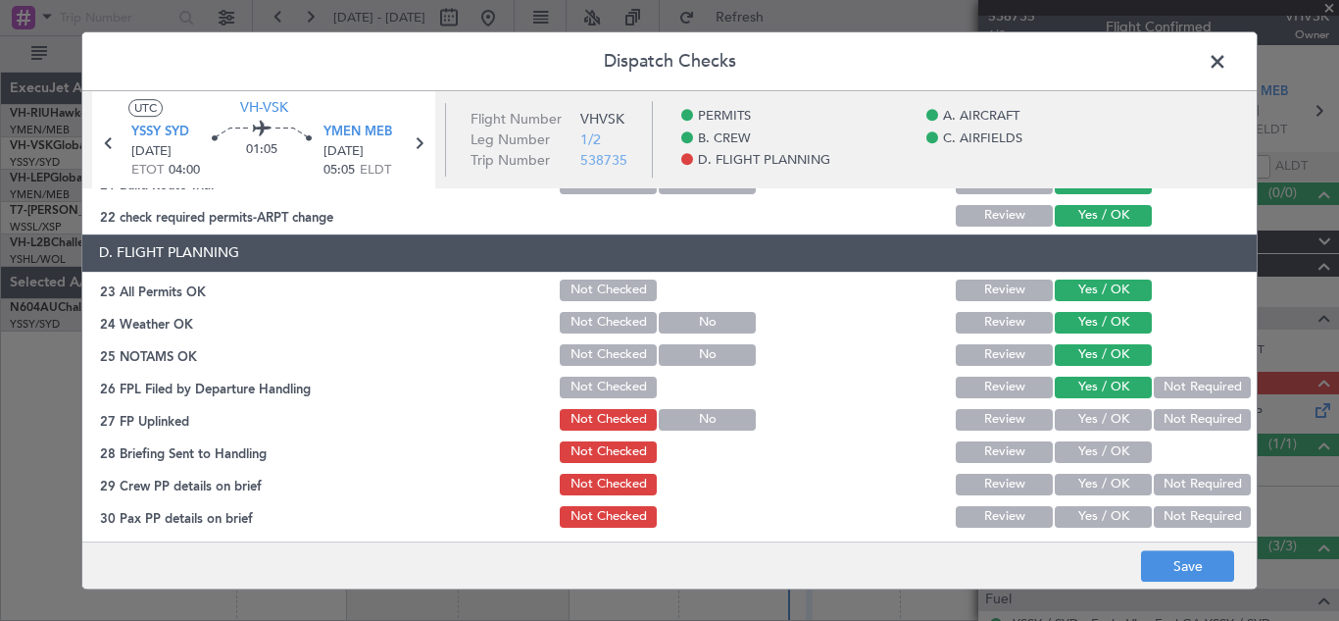
click at [1100, 417] on button "Yes / OK" at bounding box center [1103, 420] width 97 height 22
click at [1105, 454] on button "Yes / OK" at bounding box center [1103, 452] width 97 height 22
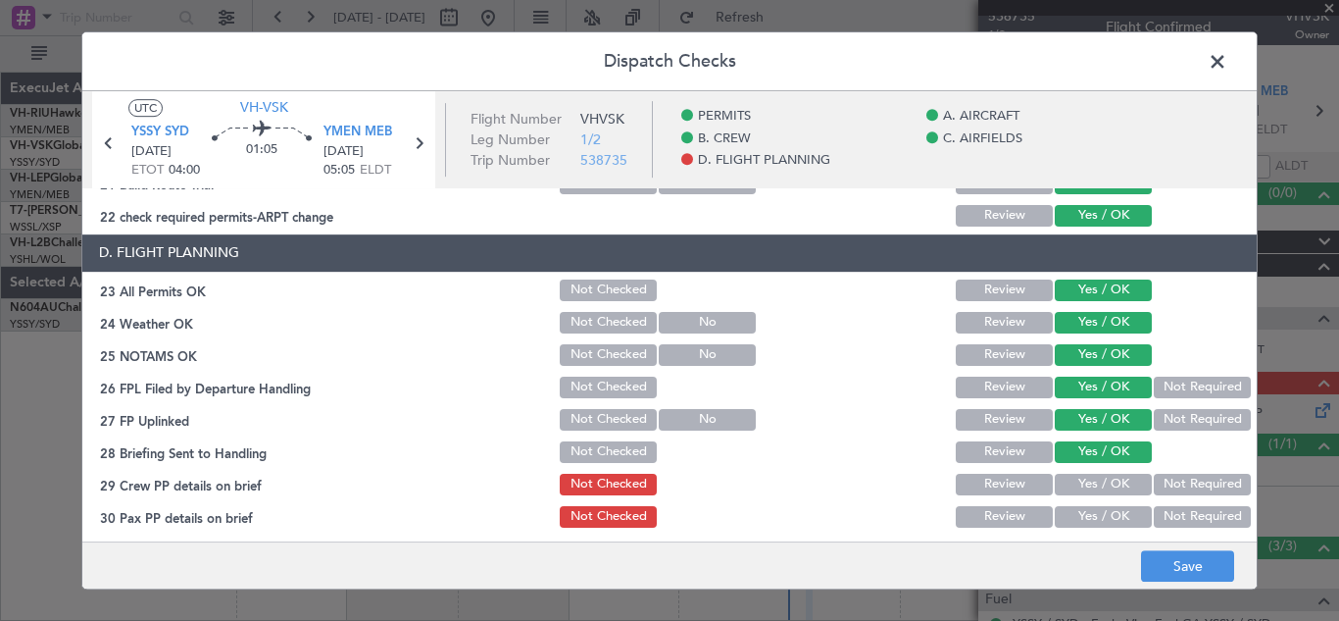
click at [1173, 485] on button "Not Required" at bounding box center [1202, 485] width 97 height 22
click at [1181, 517] on button "Not Required" at bounding box center [1202, 517] width 97 height 22
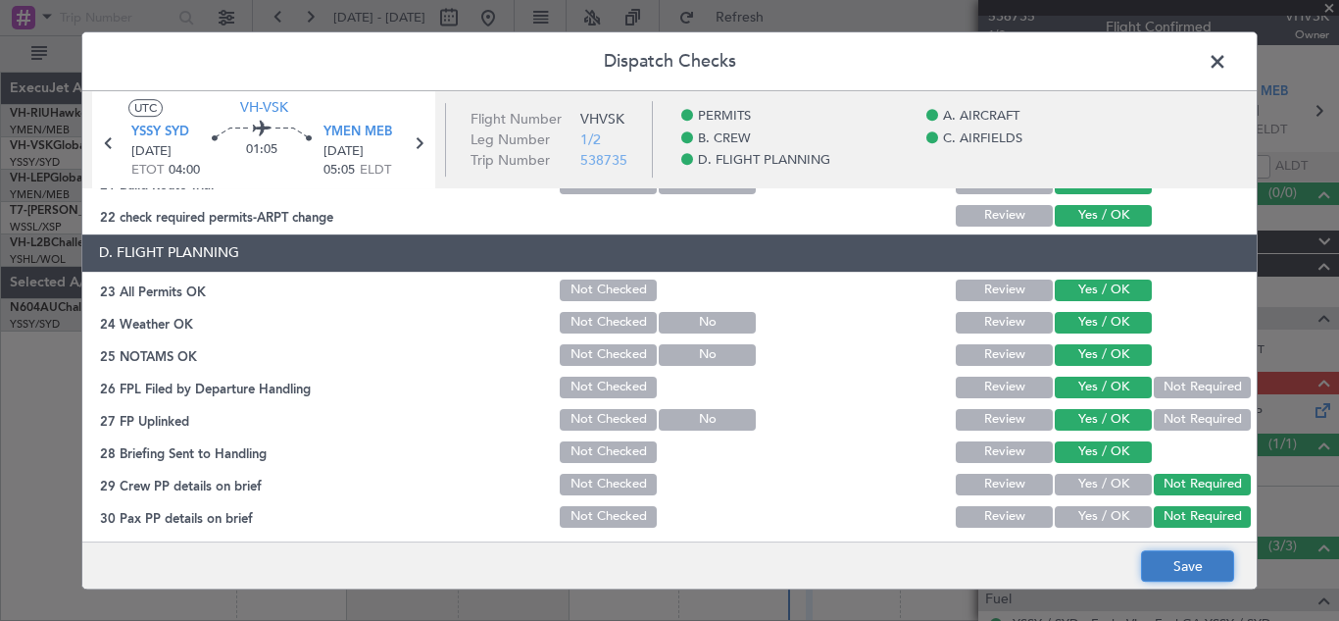
click at [1174, 567] on button "Save" at bounding box center [1187, 565] width 93 height 31
click at [1228, 62] on span at bounding box center [1228, 66] width 0 height 39
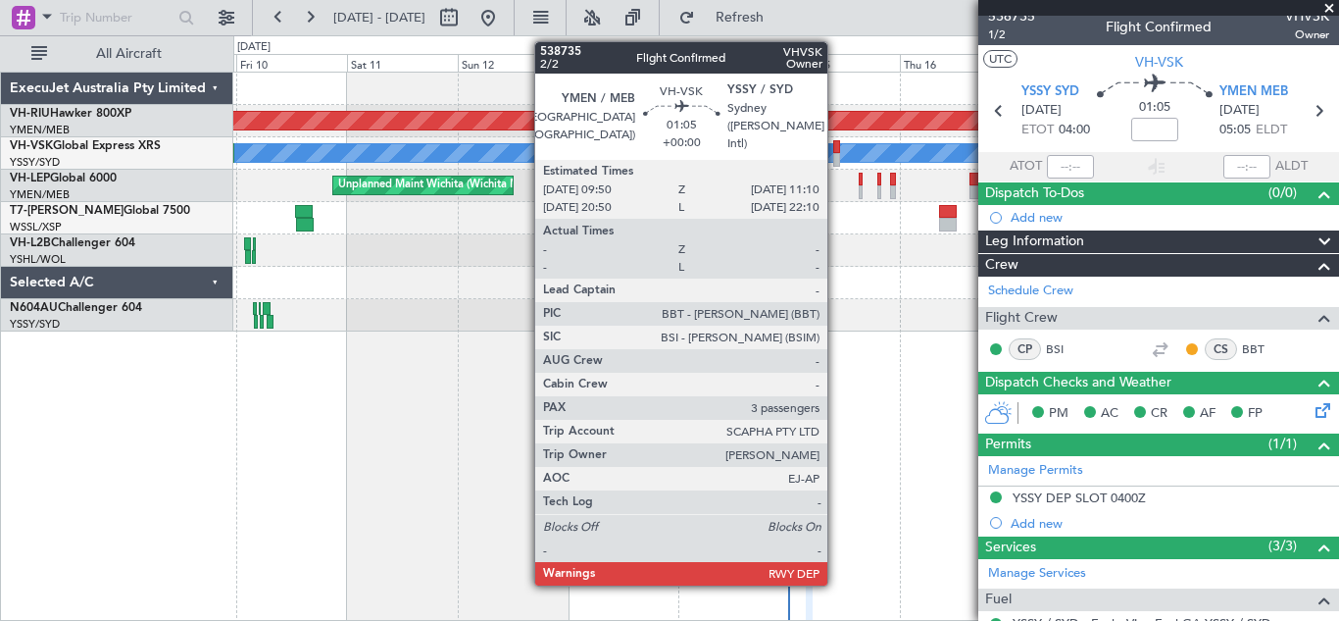
click at [836, 153] on div at bounding box center [836, 160] width 7 height 14
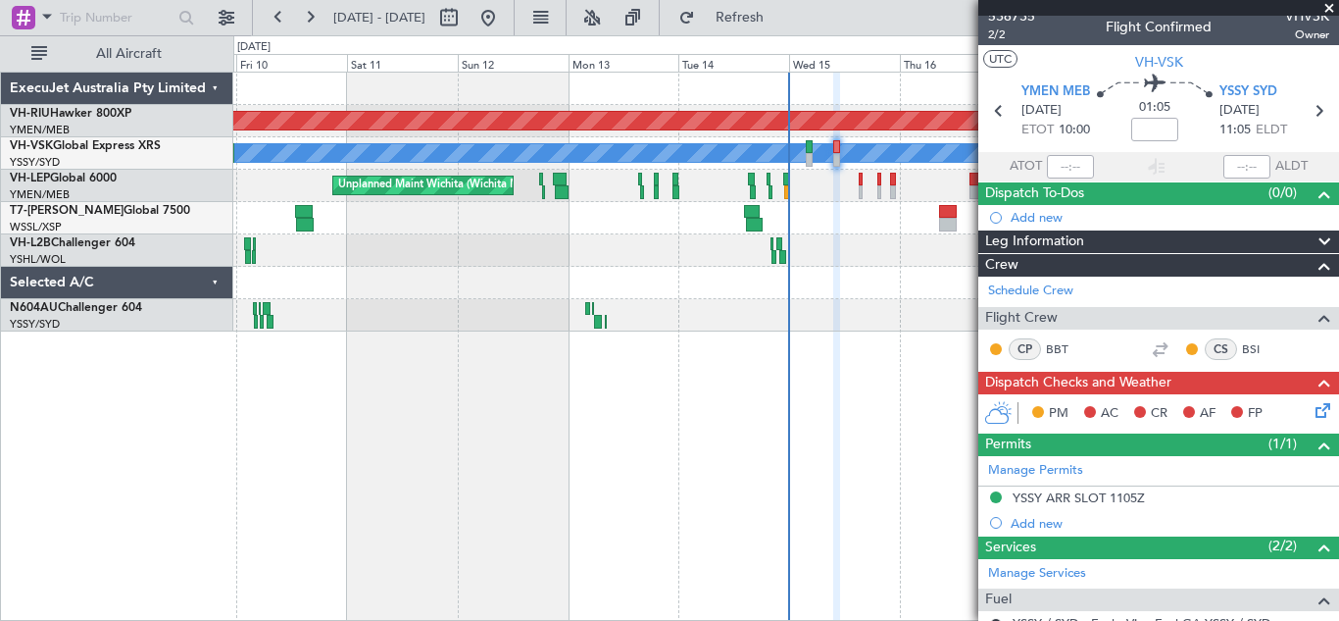
click at [1312, 415] on icon at bounding box center [1320, 407] width 16 height 16
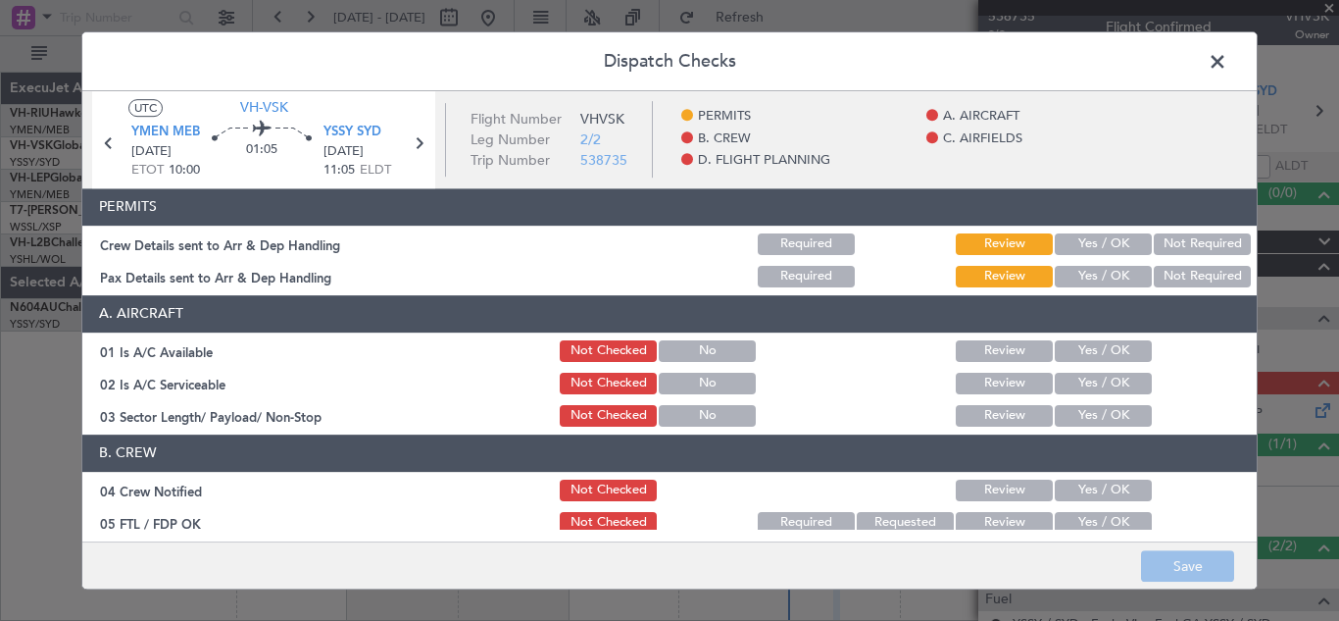
click at [1098, 244] on button "Yes / OK" at bounding box center [1103, 244] width 97 height 22
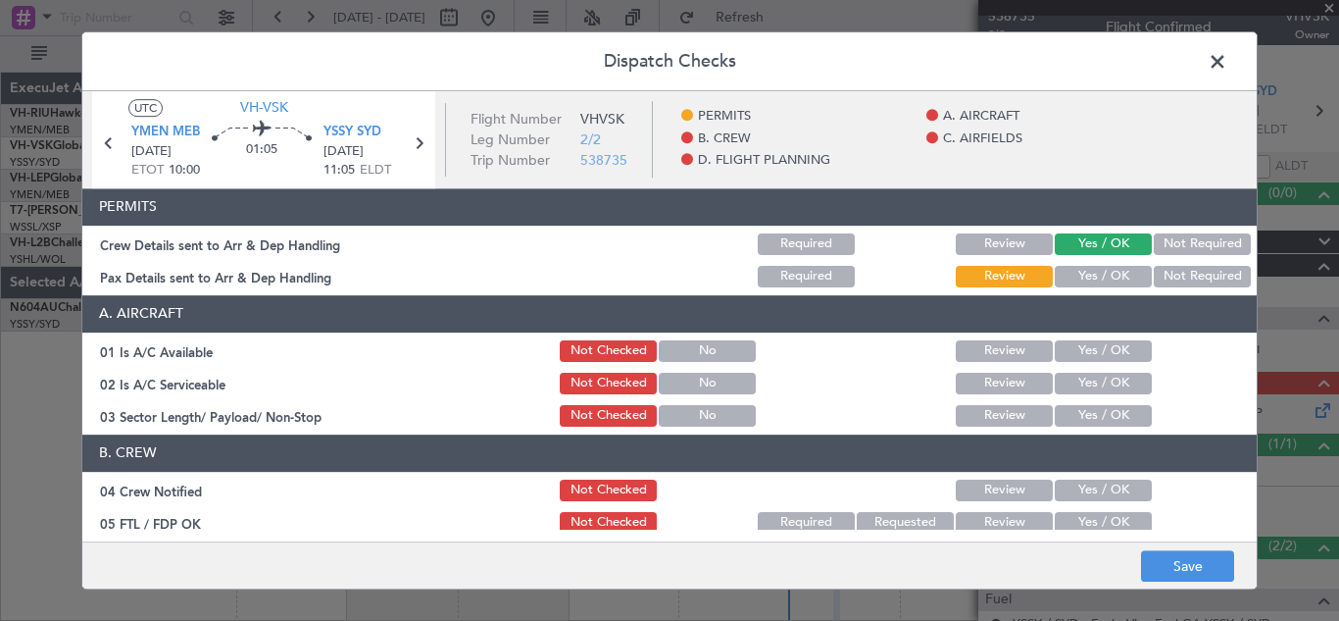
click at [1091, 276] on button "Yes / OK" at bounding box center [1103, 277] width 97 height 22
click at [1089, 349] on button "Yes / OK" at bounding box center [1103, 351] width 97 height 22
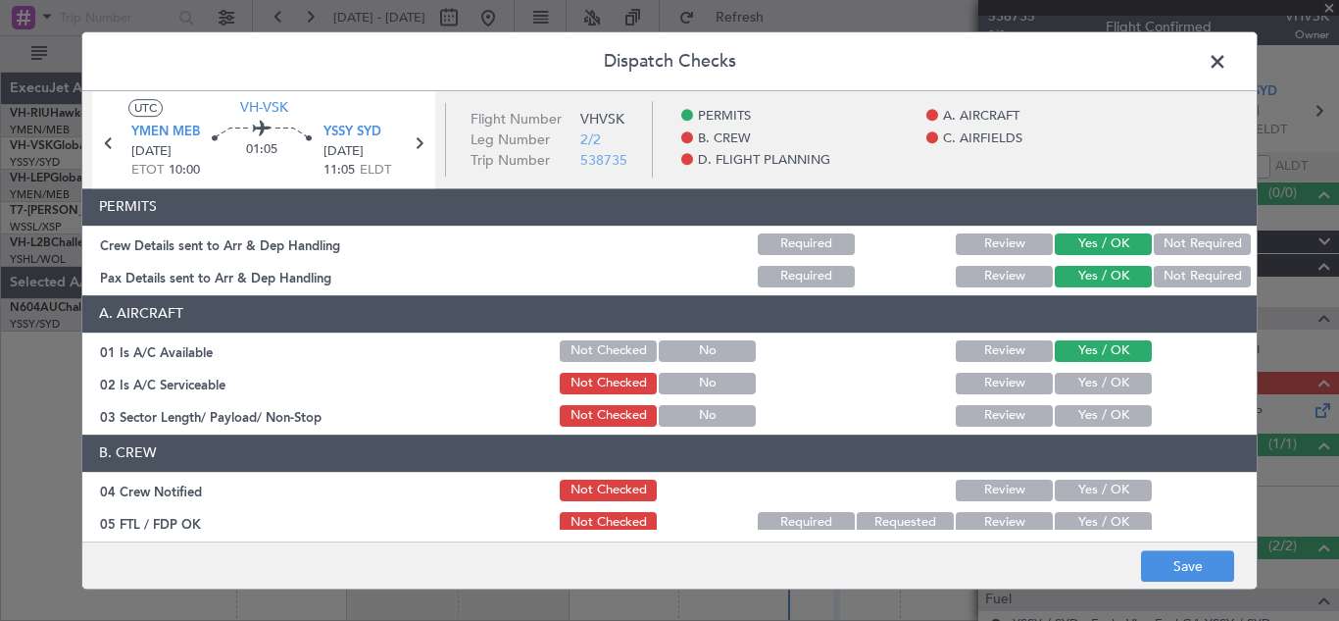
click at [1086, 383] on button "Yes / OK" at bounding box center [1103, 384] width 97 height 22
click at [1084, 416] on button "Yes / OK" at bounding box center [1103, 416] width 97 height 22
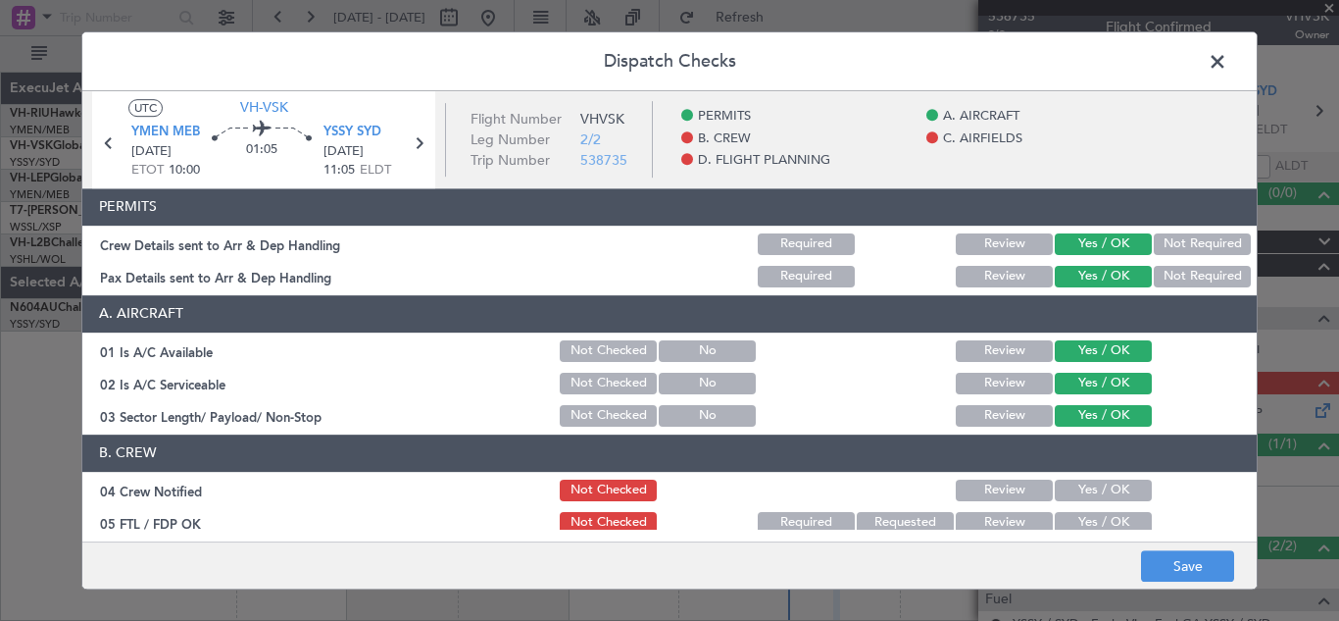
click at [1094, 487] on button "Yes / OK" at bounding box center [1103, 490] width 97 height 22
click at [1099, 519] on button "Yes / OK" at bounding box center [1103, 523] width 97 height 22
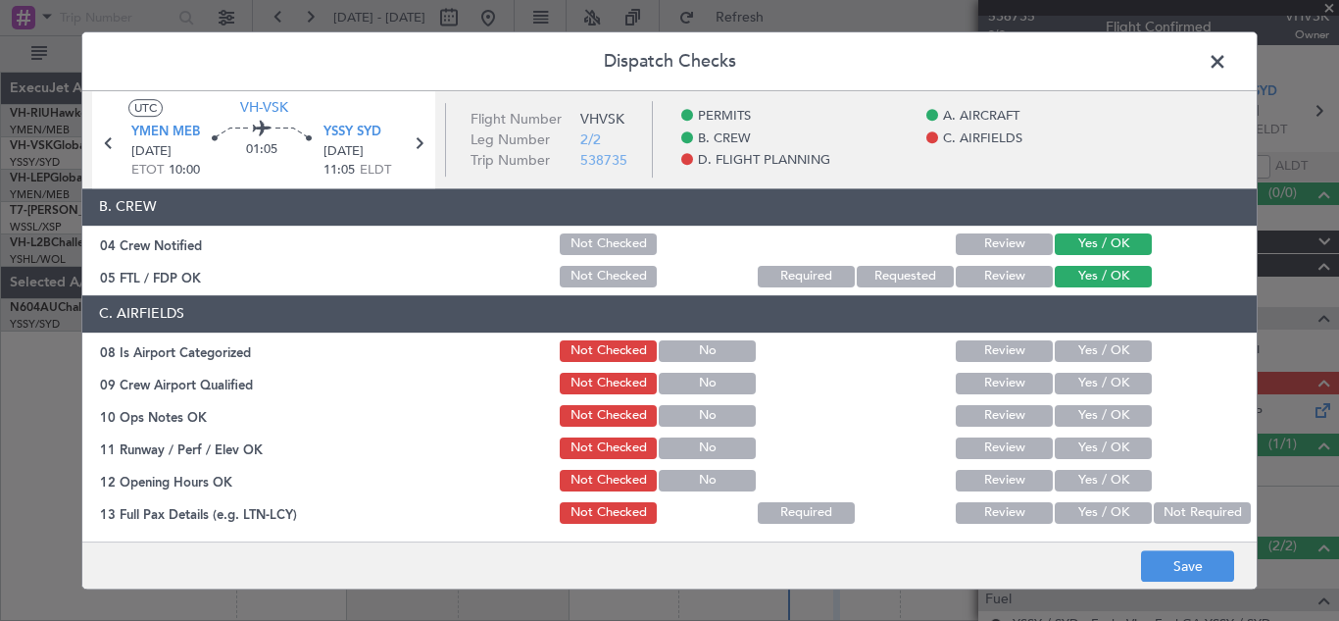
scroll to position [275, 0]
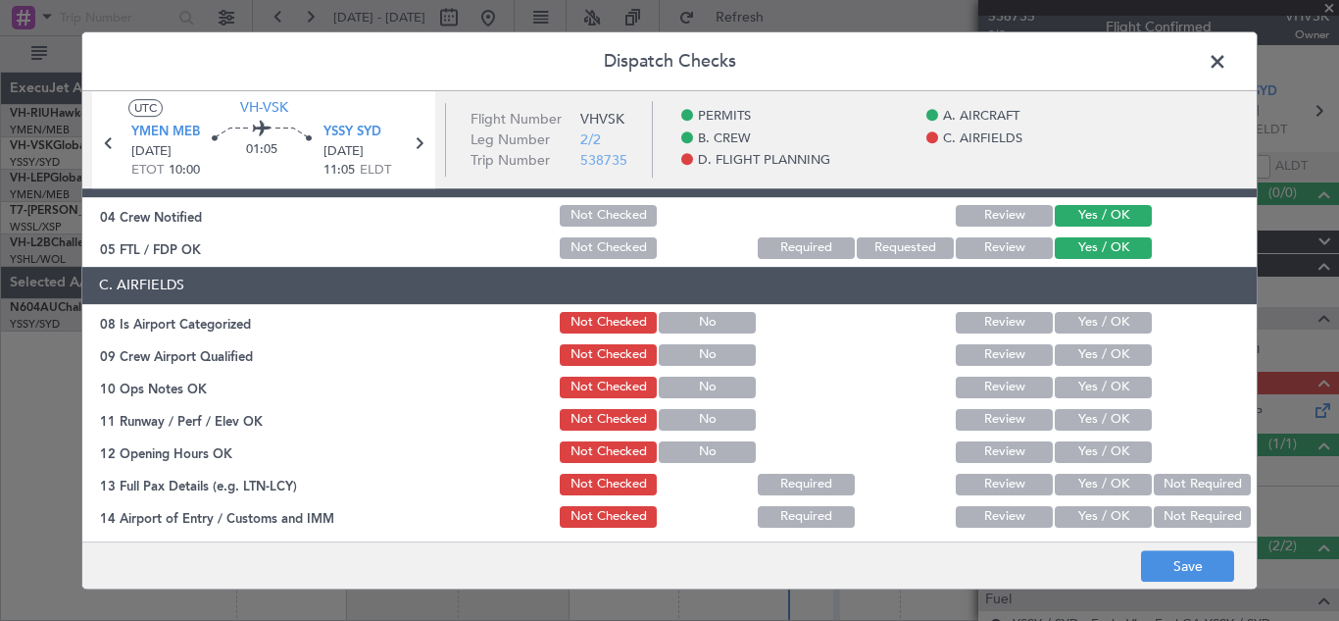
click at [1068, 322] on button "Yes / OK" at bounding box center [1103, 323] width 97 height 22
click at [1081, 355] on button "Yes / OK" at bounding box center [1103, 355] width 97 height 22
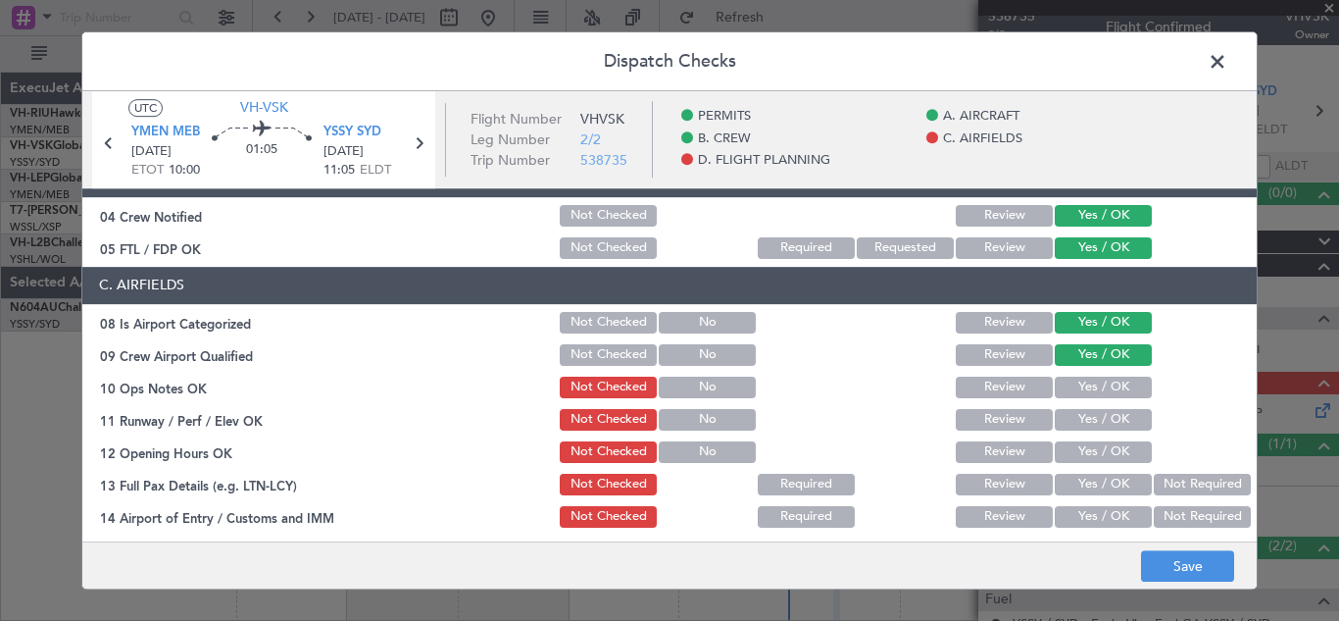
click at [1083, 385] on button "Yes / OK" at bounding box center [1103, 388] width 97 height 22
click at [1090, 413] on button "Yes / OK" at bounding box center [1103, 420] width 97 height 22
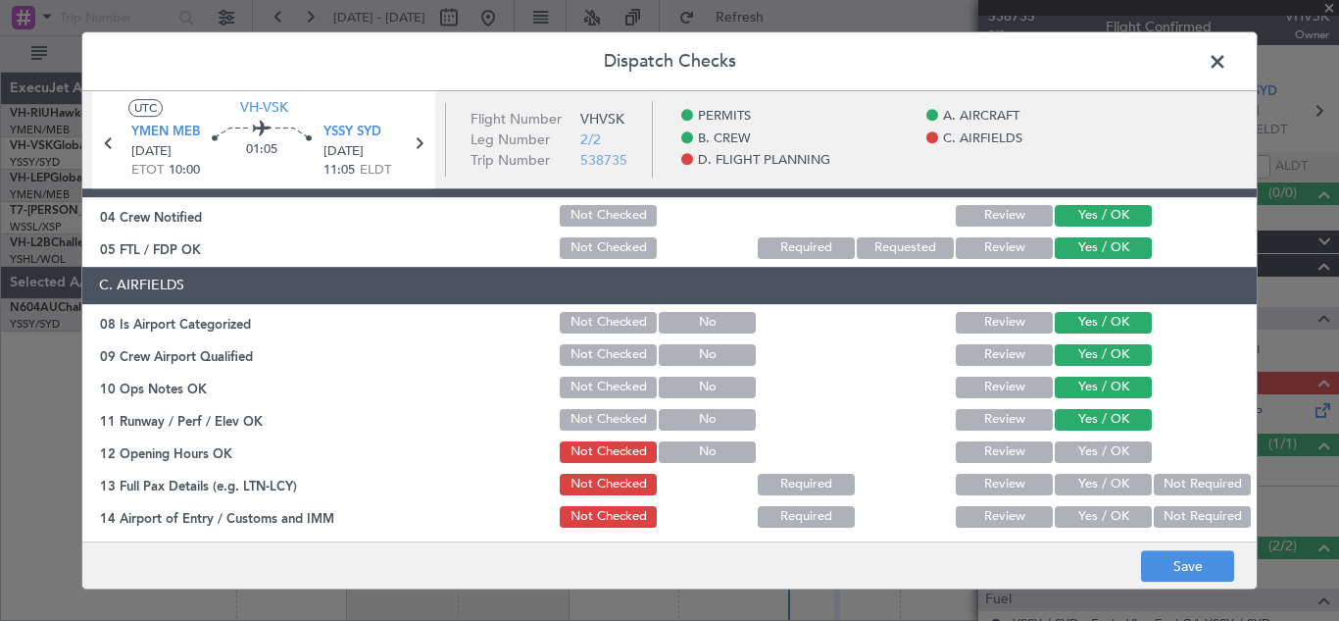
click at [1090, 446] on button "Yes / OK" at bounding box center [1103, 452] width 97 height 22
click at [1091, 483] on button "Yes / OK" at bounding box center [1103, 485] width 97 height 22
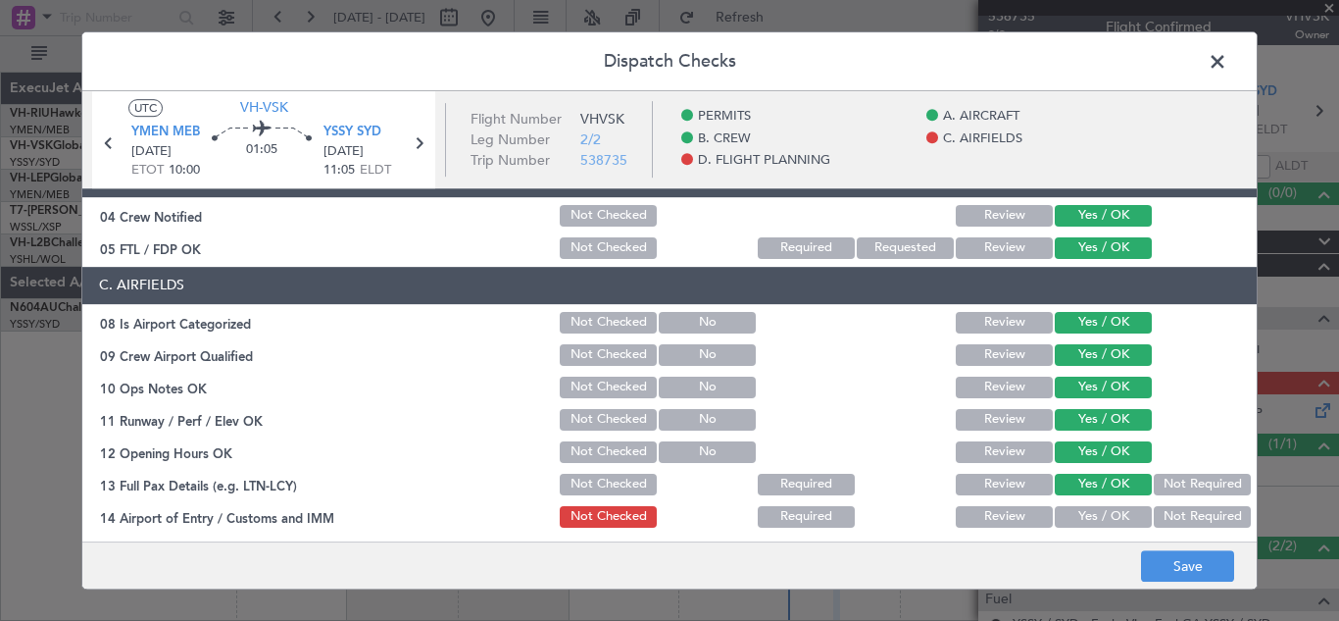
click at [1098, 516] on button "Yes / OK" at bounding box center [1103, 517] width 97 height 22
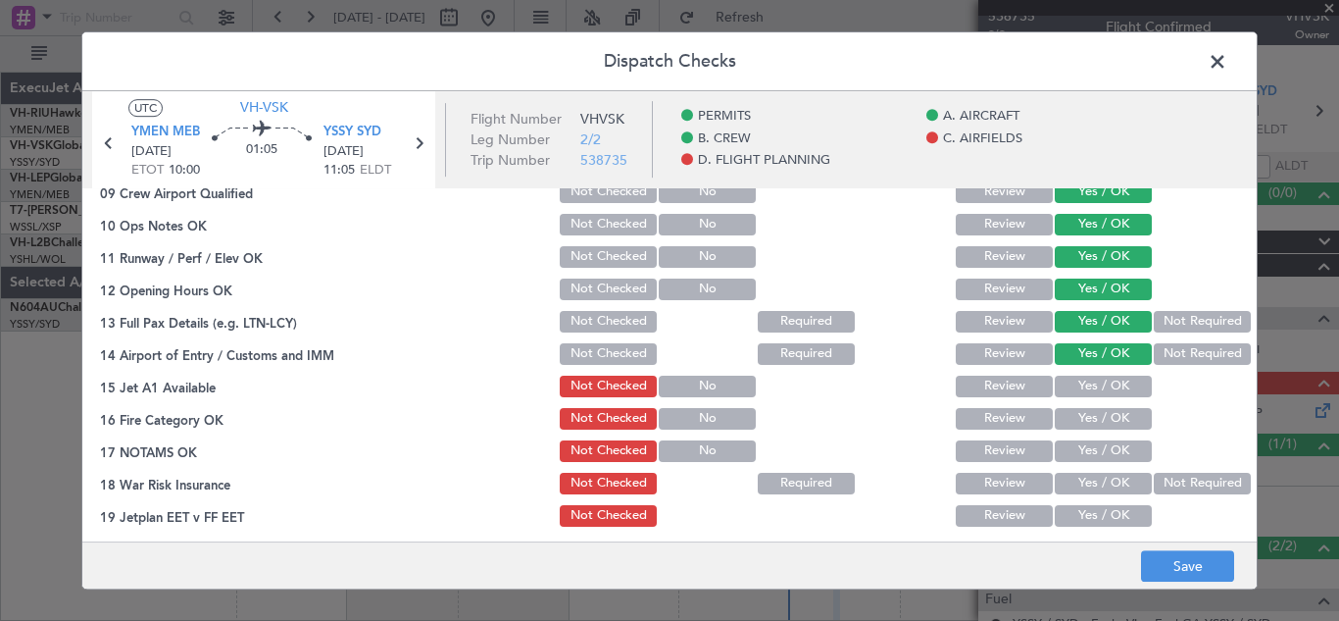
scroll to position [456, 0]
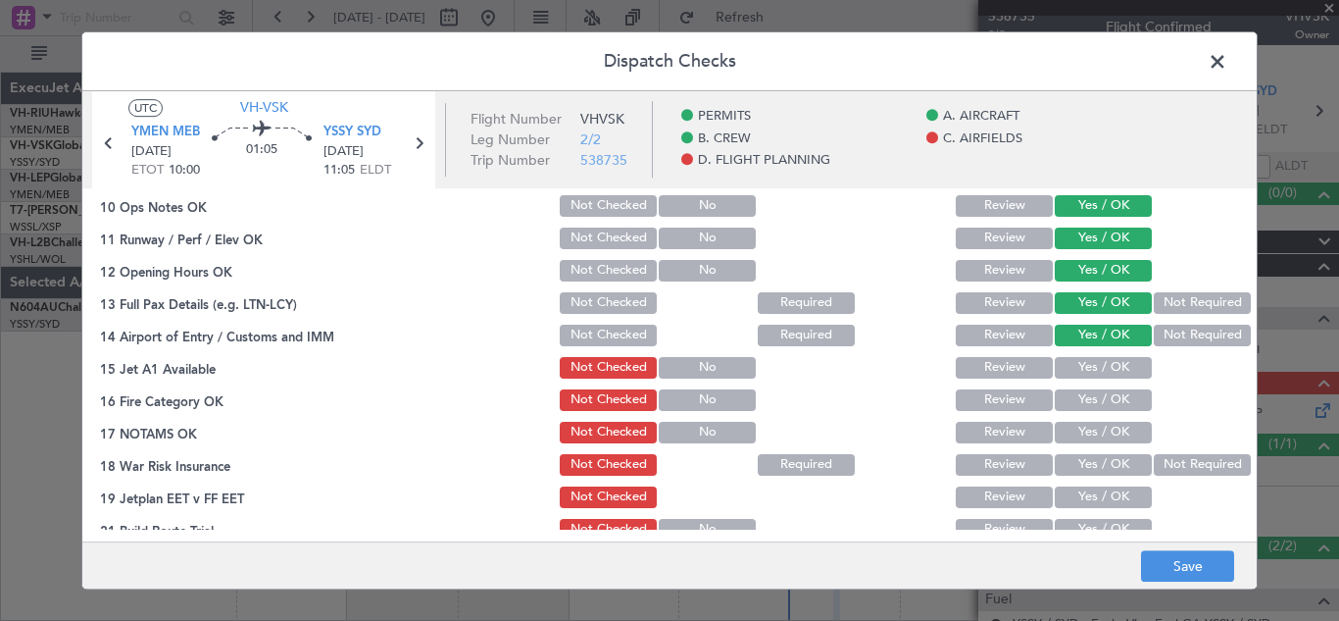
click at [1097, 358] on button "Yes / OK" at bounding box center [1103, 368] width 97 height 22
click at [1095, 402] on button "Yes / OK" at bounding box center [1103, 400] width 97 height 22
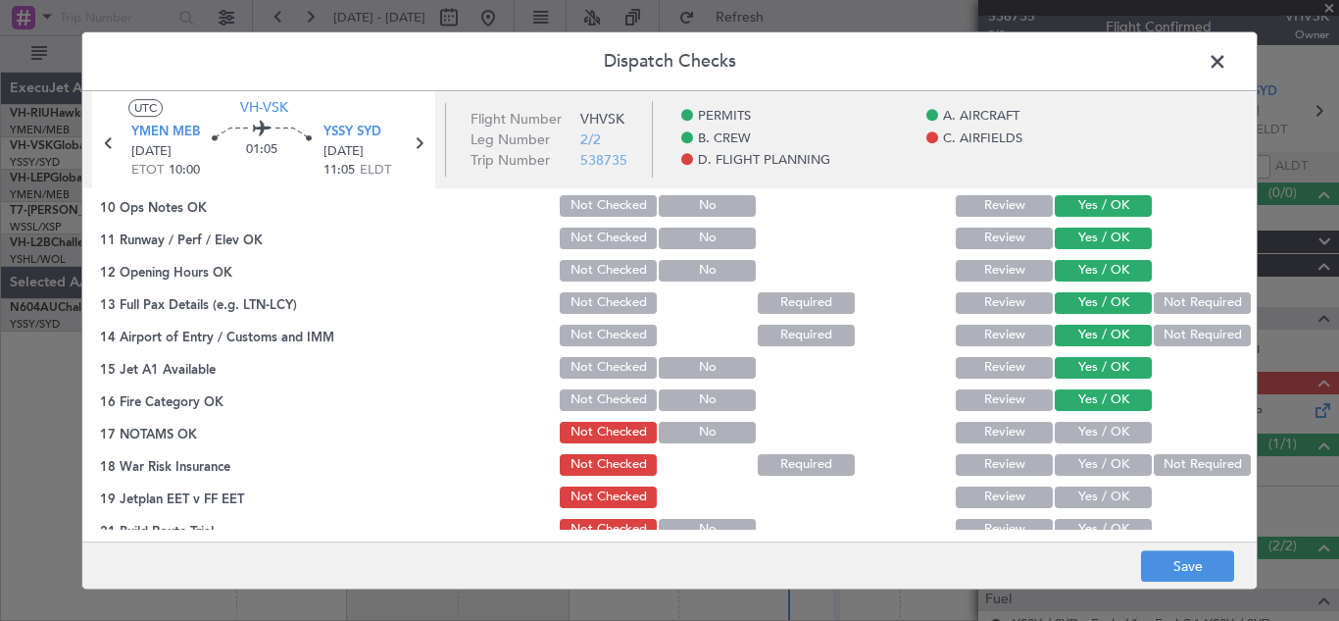
click at [1095, 435] on button "Yes / OK" at bounding box center [1103, 433] width 97 height 22
click at [1096, 461] on button "Yes / OK" at bounding box center [1103, 465] width 97 height 22
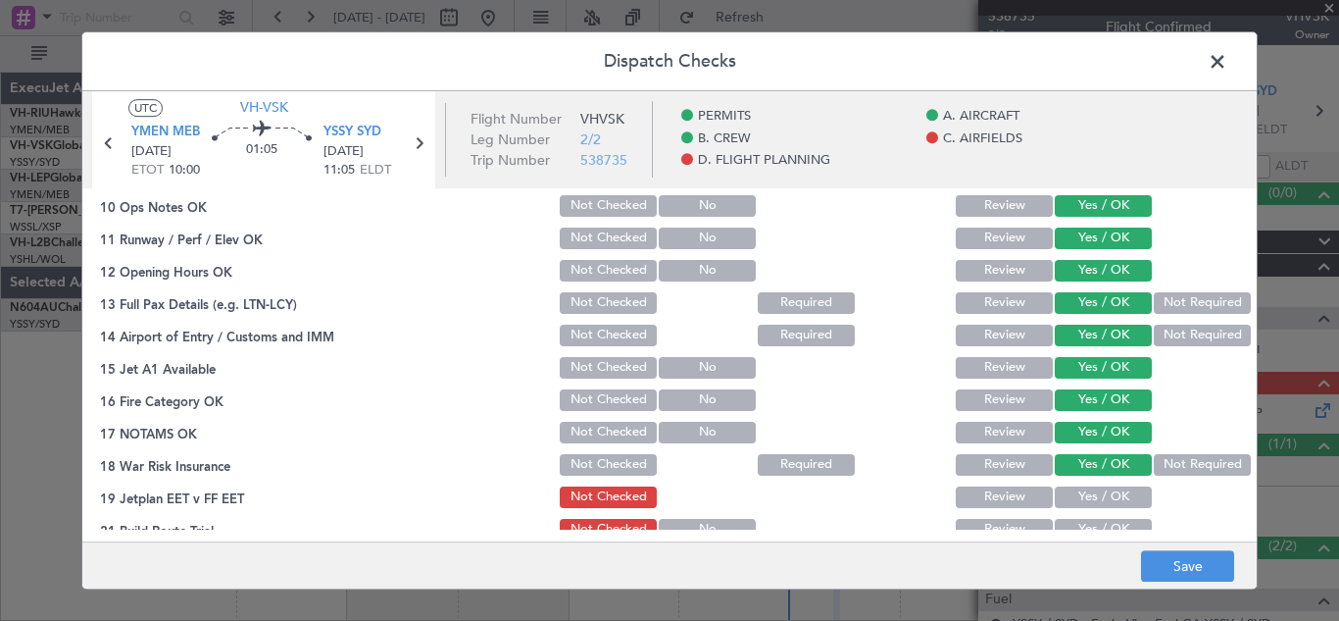
click at [1096, 498] on button "Yes / OK" at bounding box center [1103, 497] width 97 height 22
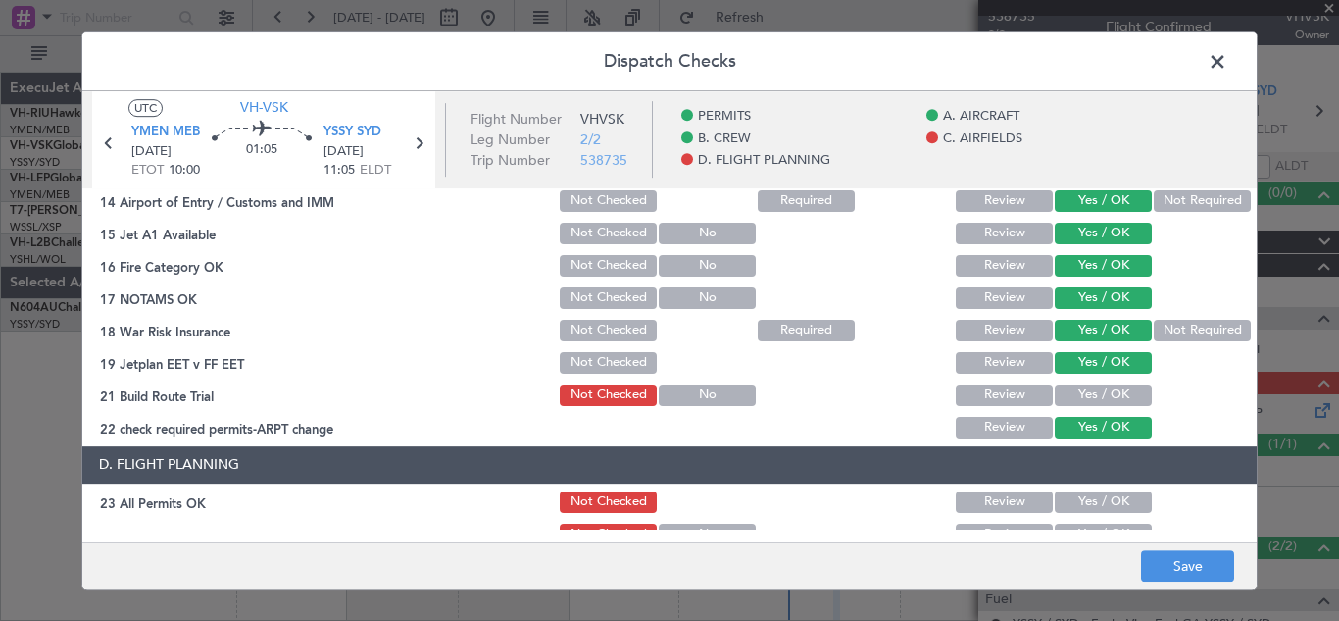
scroll to position [613, 0]
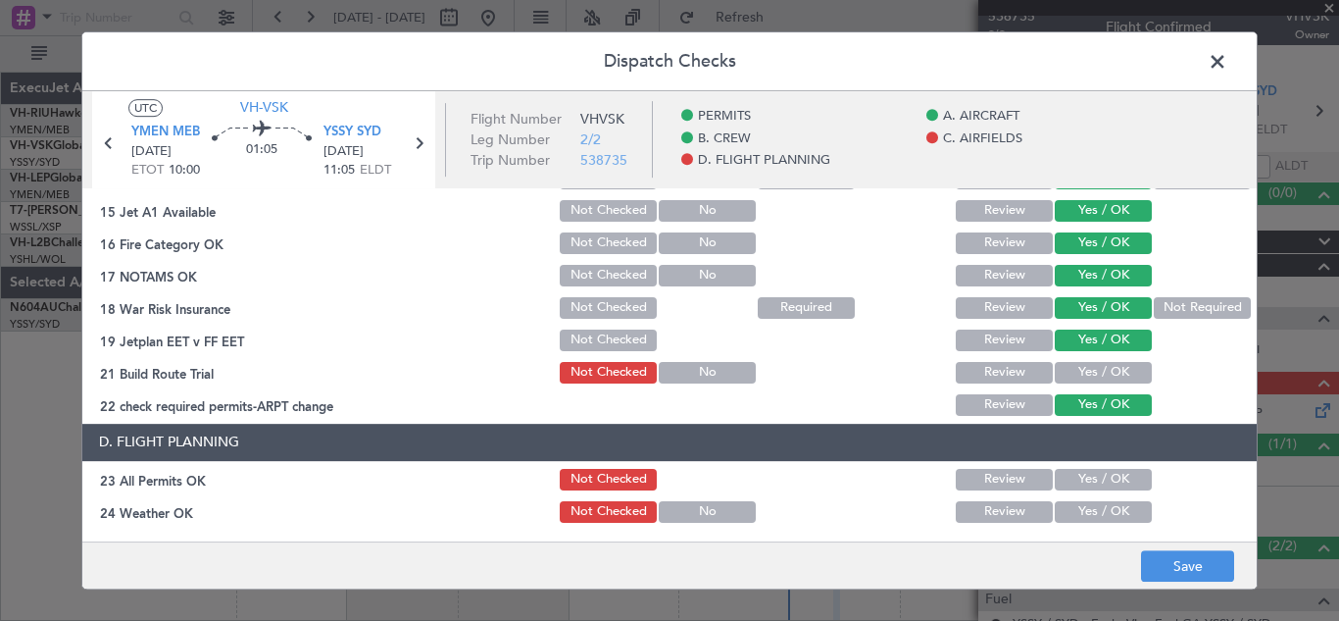
click at [1098, 373] on button "Yes / OK" at bounding box center [1103, 373] width 97 height 22
click at [1097, 478] on button "Yes / OK" at bounding box center [1103, 480] width 97 height 22
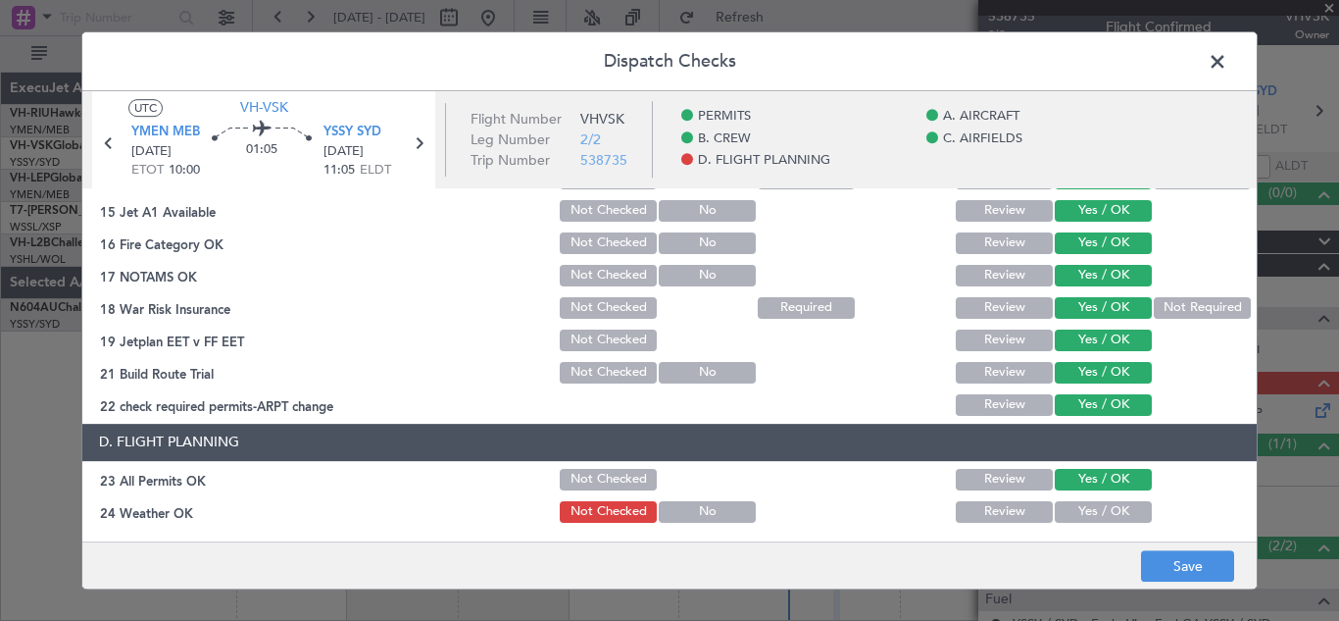
click at [1097, 514] on button "Yes / OK" at bounding box center [1103, 512] width 97 height 22
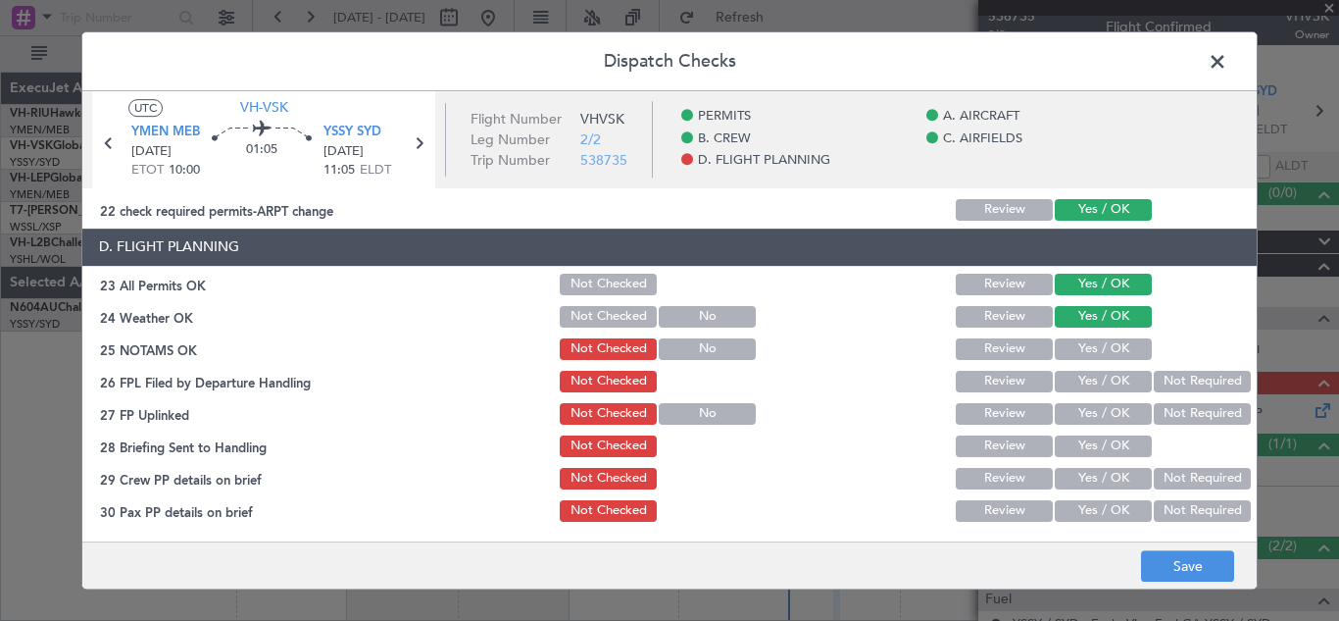
click at [1096, 344] on button "Yes / OK" at bounding box center [1103, 349] width 97 height 22
click at [1077, 378] on button "Yes / OK" at bounding box center [1103, 382] width 97 height 22
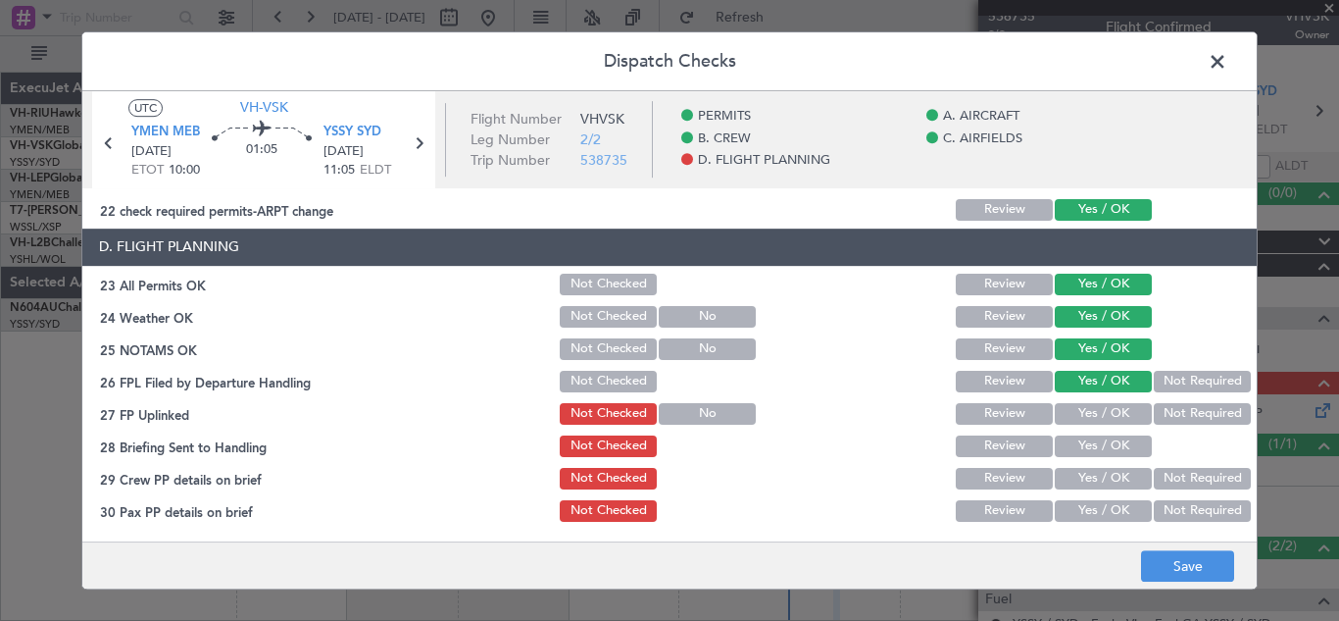
click at [1085, 409] on button "Yes / OK" at bounding box center [1103, 414] width 97 height 22
click at [1087, 443] on button "Yes / OK" at bounding box center [1103, 446] width 97 height 22
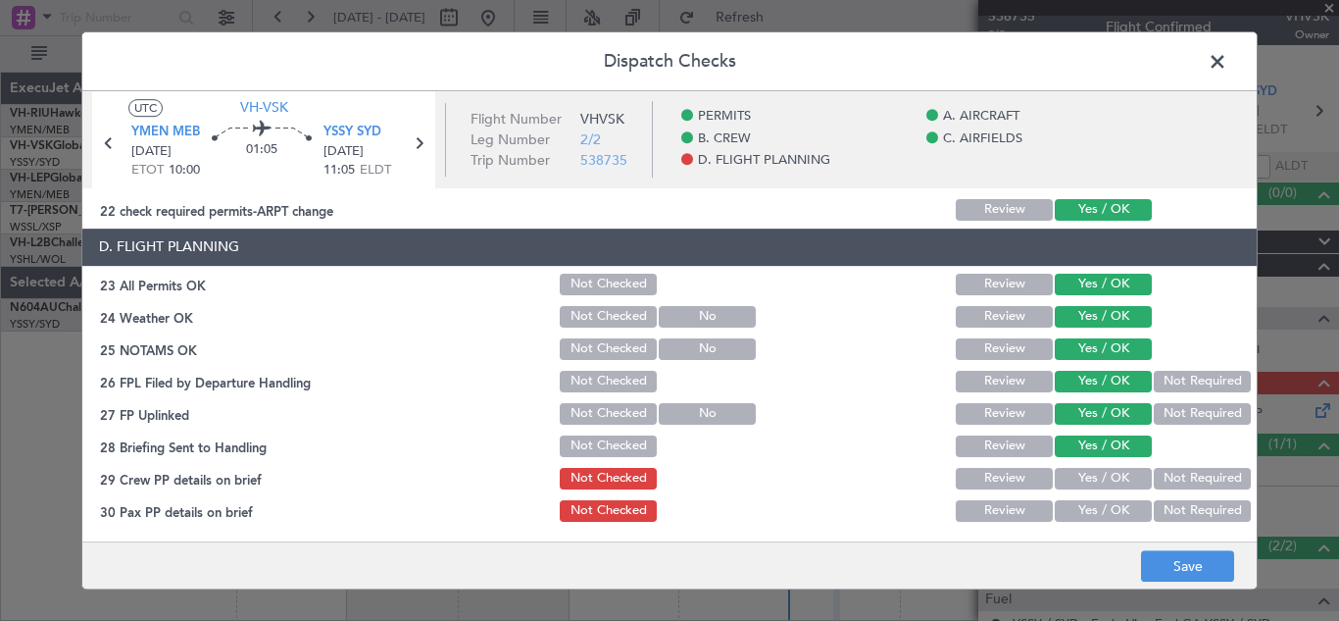
click at [1178, 477] on button "Not Required" at bounding box center [1202, 479] width 97 height 22
click at [1182, 514] on button "Not Required" at bounding box center [1202, 511] width 97 height 22
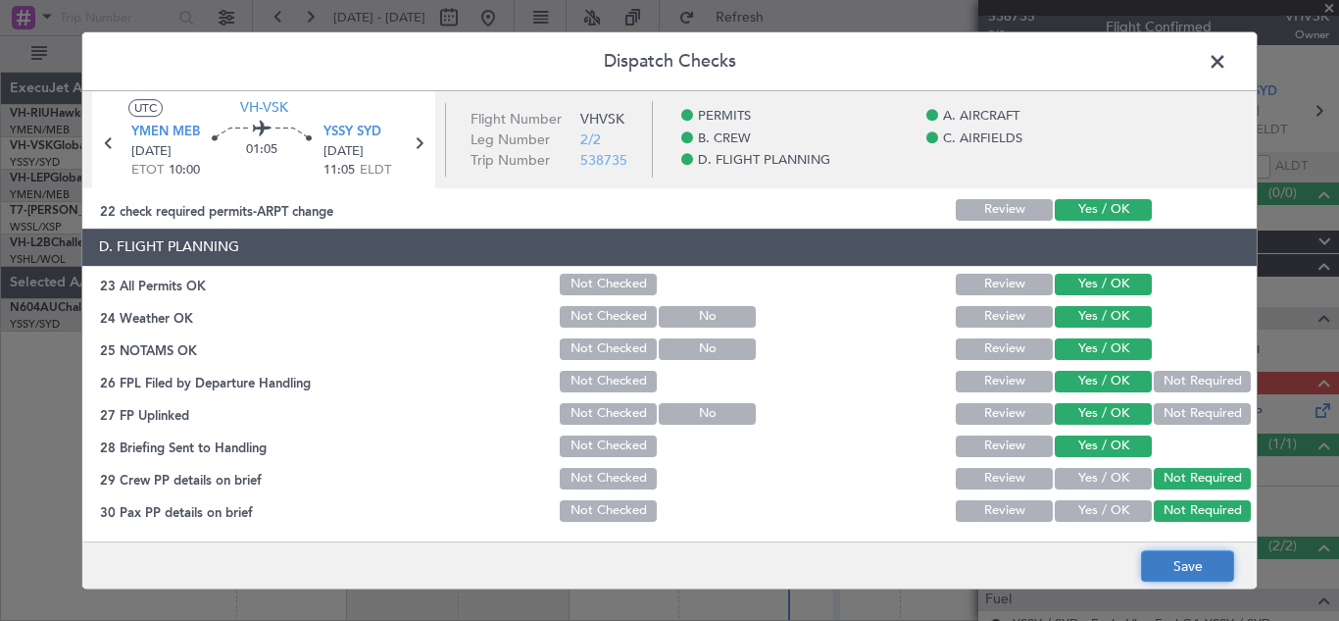
click at [1181, 570] on button "Save" at bounding box center [1187, 565] width 93 height 31
click at [1228, 57] on span at bounding box center [1228, 66] width 0 height 39
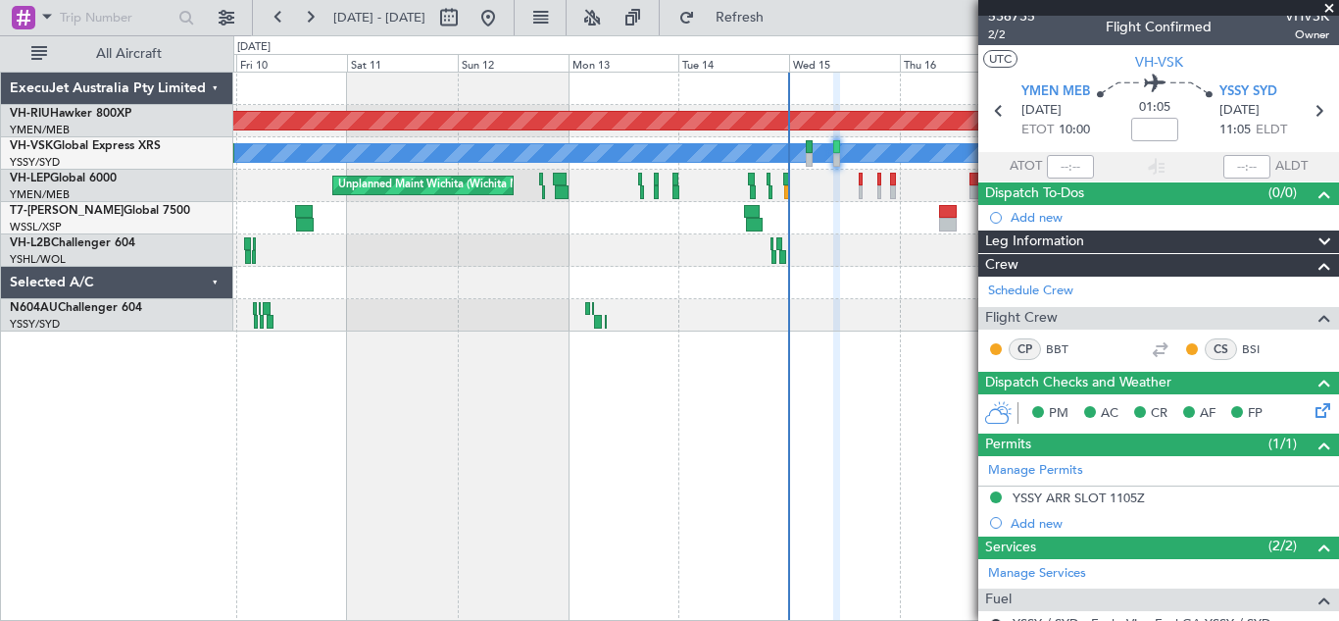
click at [1329, 8] on span at bounding box center [1330, 9] width 20 height 18
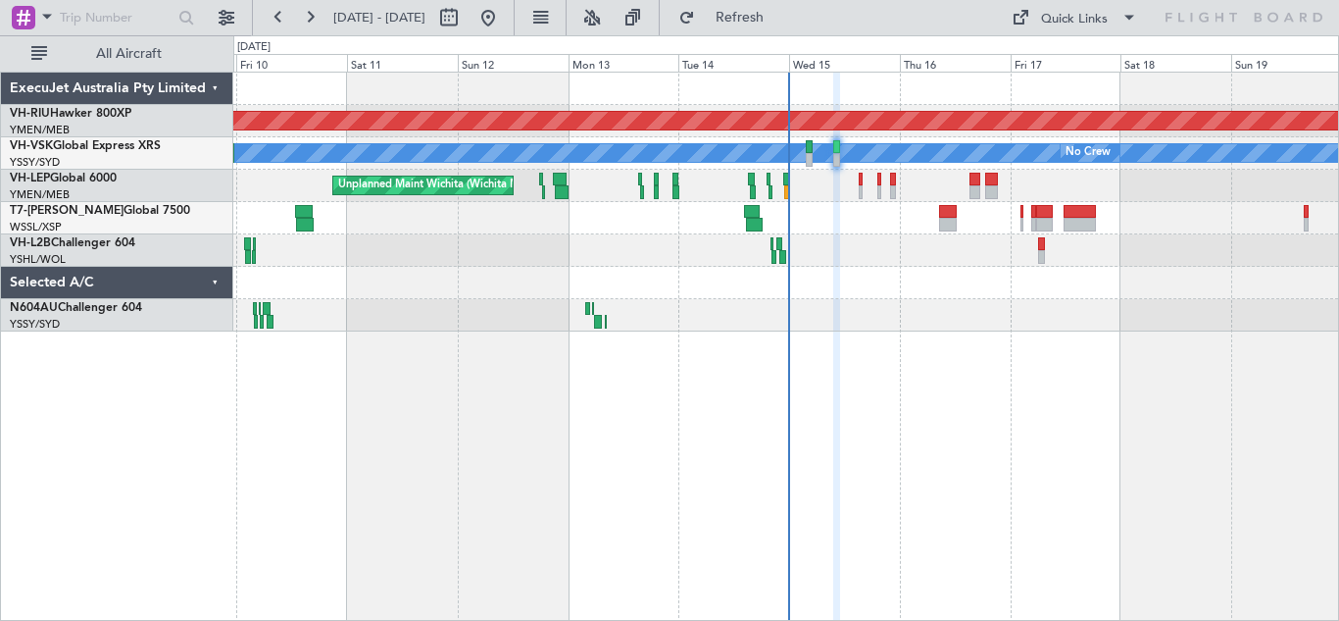
type input "0"
